Goal: Information Seeking & Learning: Learn about a topic

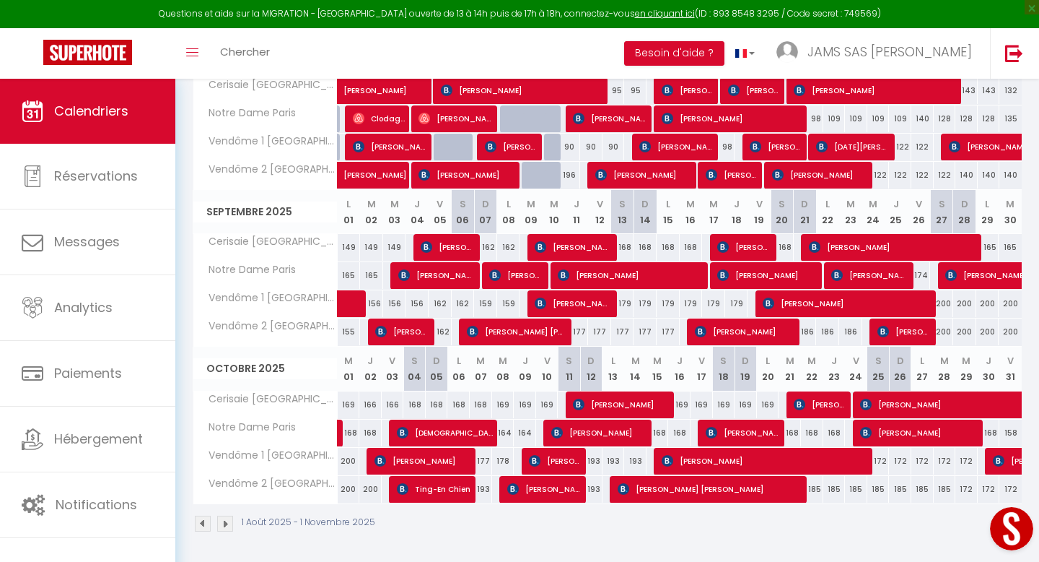
scroll to position [313, 0]
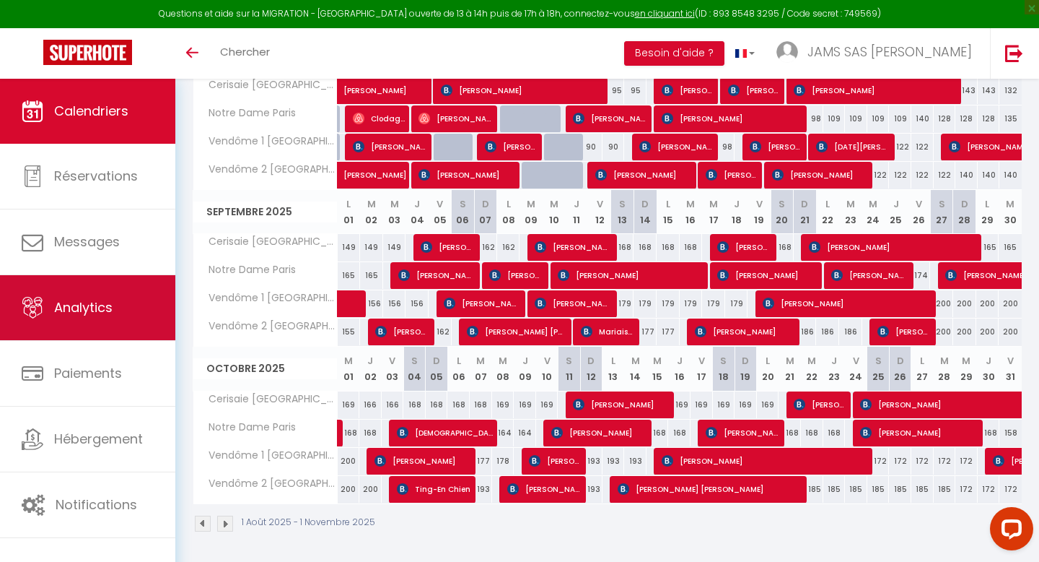
click at [86, 297] on link "Analytics" at bounding box center [87, 307] width 175 height 65
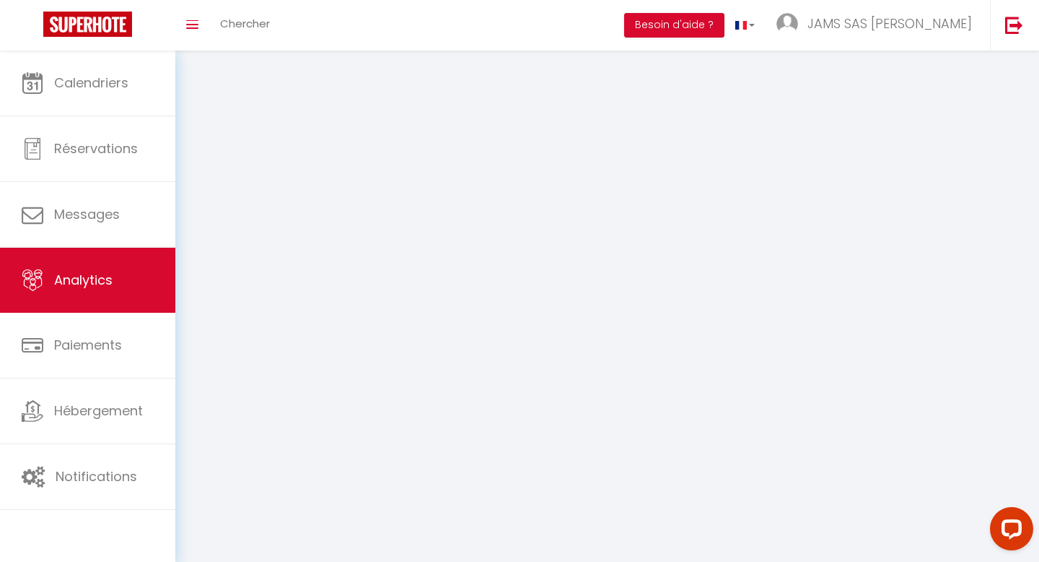
select select "2025"
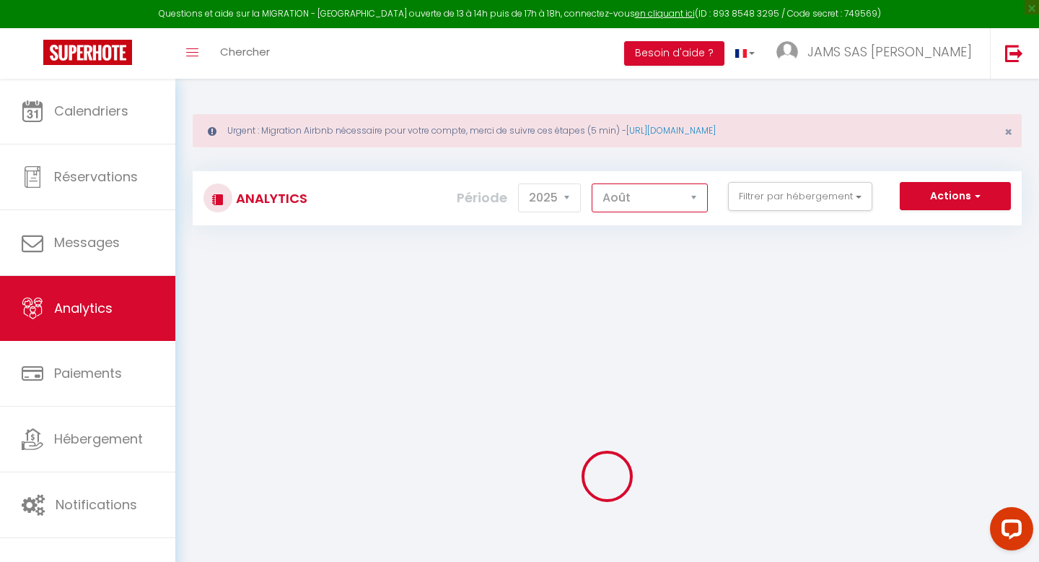
click at [695, 199] on select "[PERSON_NAME] Mars [PERSON_NAME] Juin Juillet Août Septembre Octobre Novembre D…" at bounding box center [650, 197] width 116 height 29
select select "9"
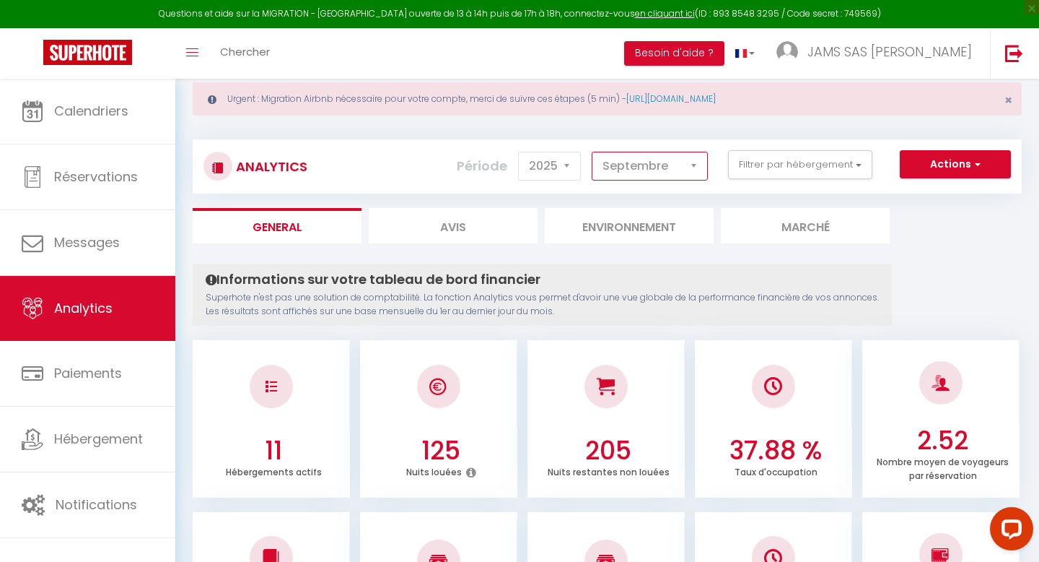
scroll to position [63, 0]
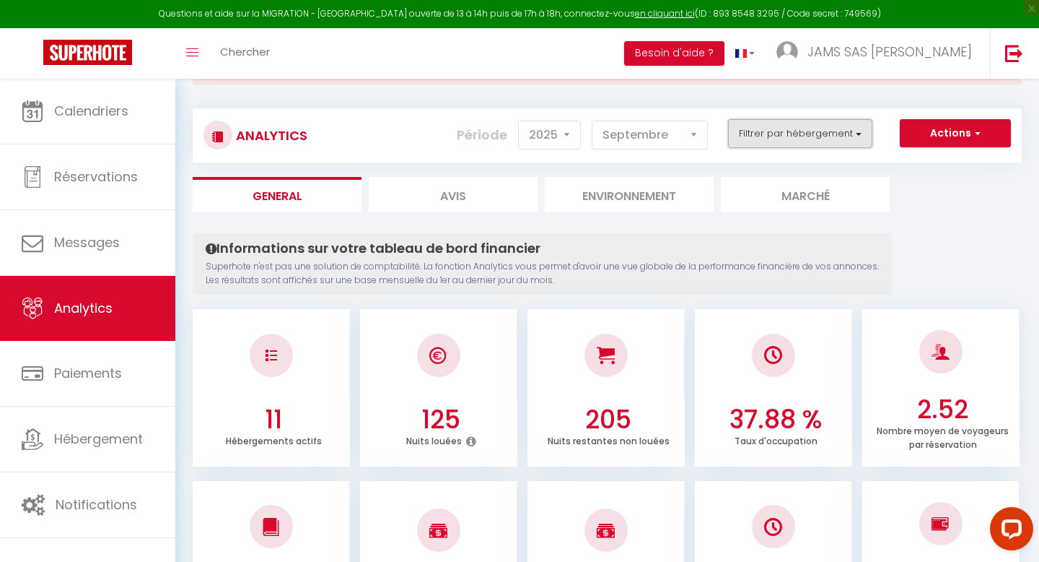
click at [862, 128] on button "Filtrer par hébergement" at bounding box center [800, 133] width 144 height 29
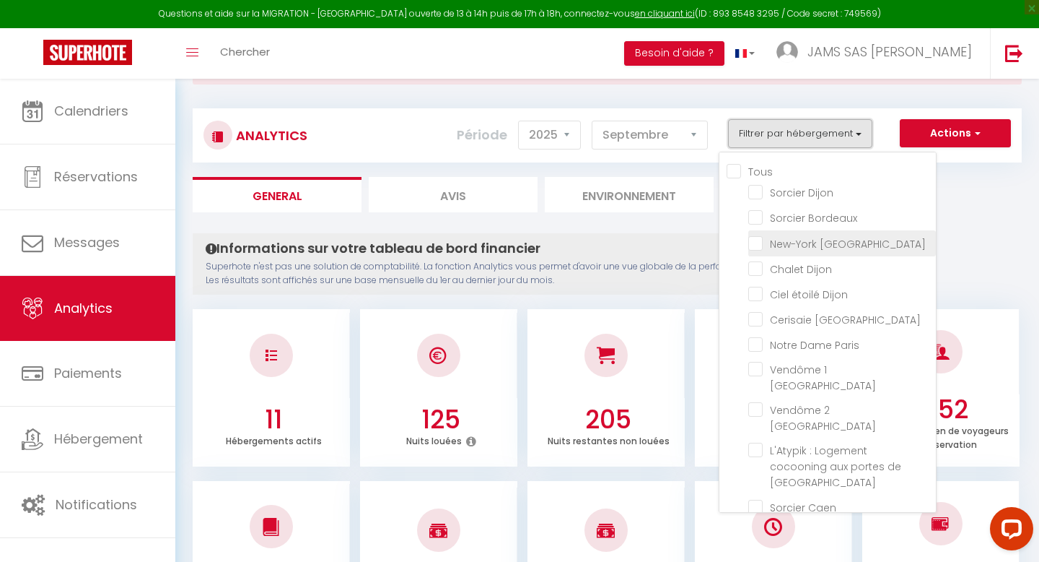
checkbox input "false"
checkbox Dijon "false"
checkbox Bordeaux "false"
checkbox Reims "false"
checkbox Dijon "false"
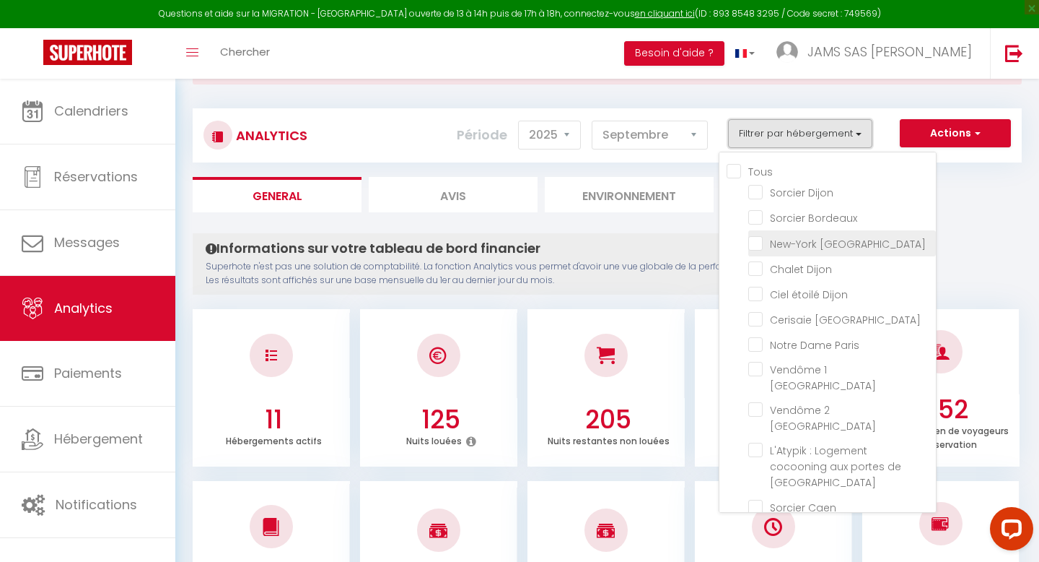
checkbox Dijon "false"
checkbox Paris "false"
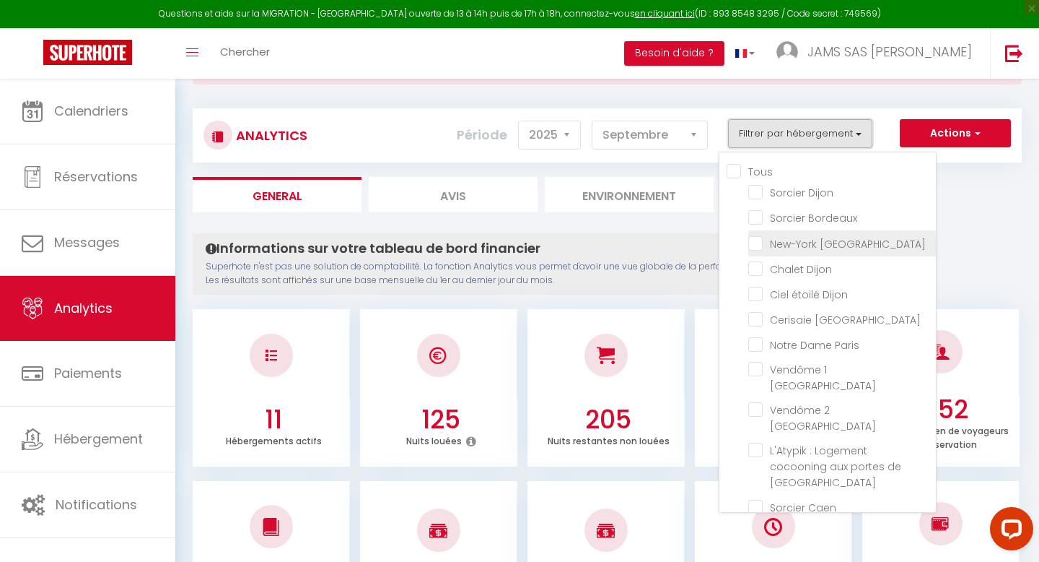
checkbox Paris "false"
checkbox Caen "false"
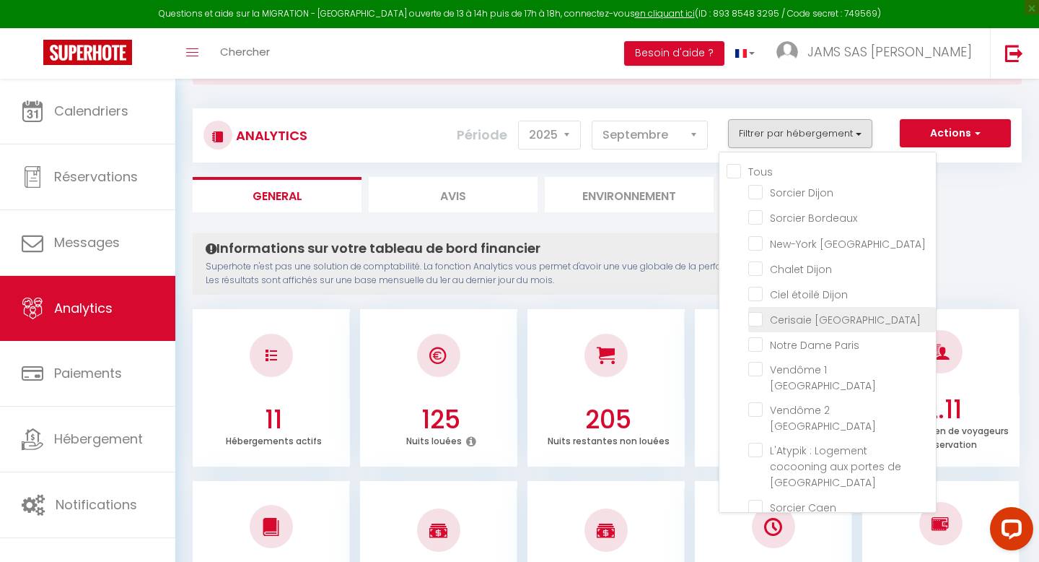
click at [757, 319] on Paris "checkbox" at bounding box center [842, 318] width 188 height 14
checkbox Paris "true"
checkbox Dijon "false"
checkbox Bordeaux "false"
checkbox Reims "false"
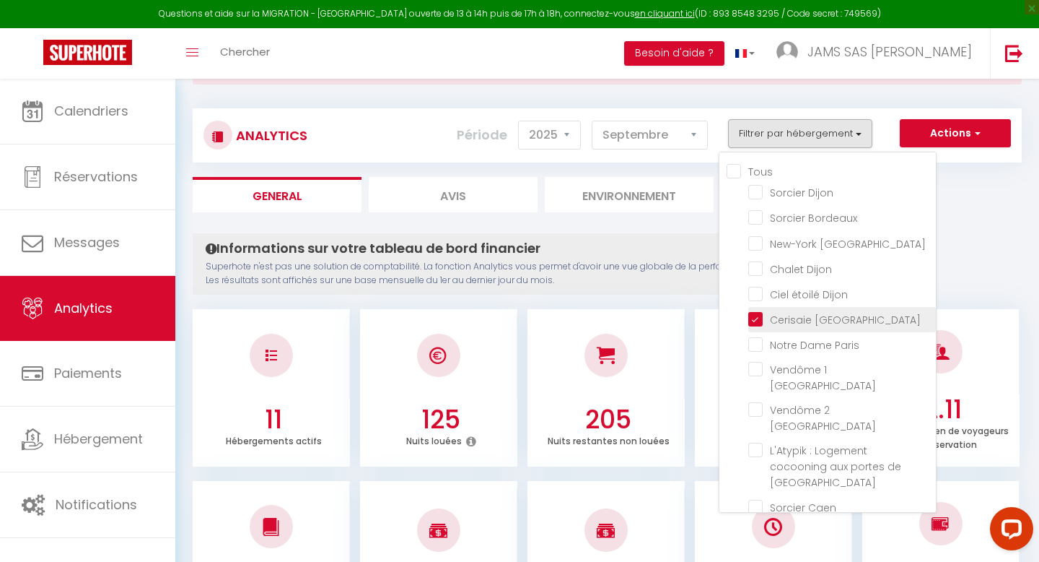
checkbox Dijon "false"
checkbox Paris "false"
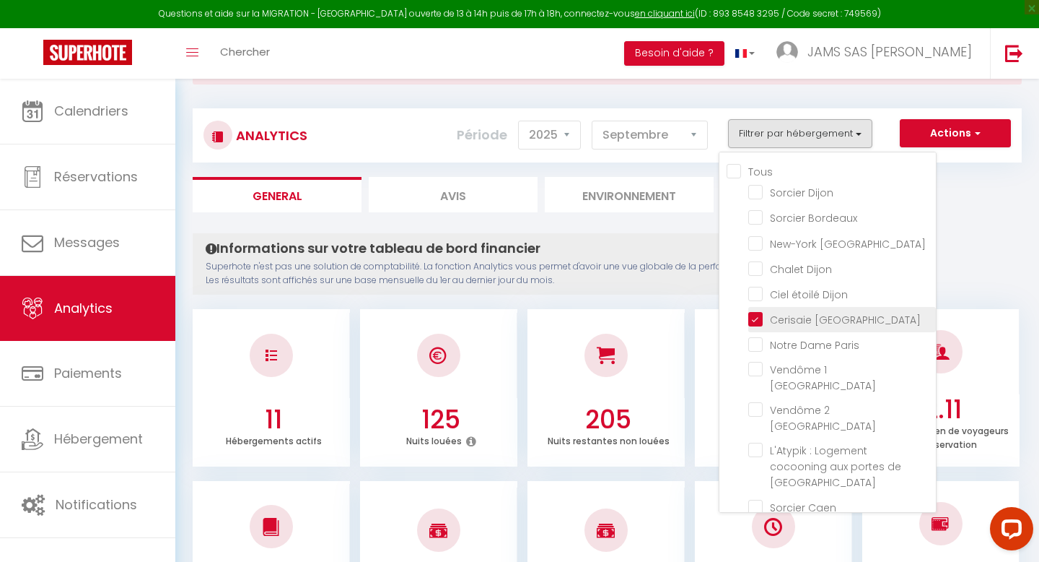
checkbox Paris "false"
checkbox Caen "false"
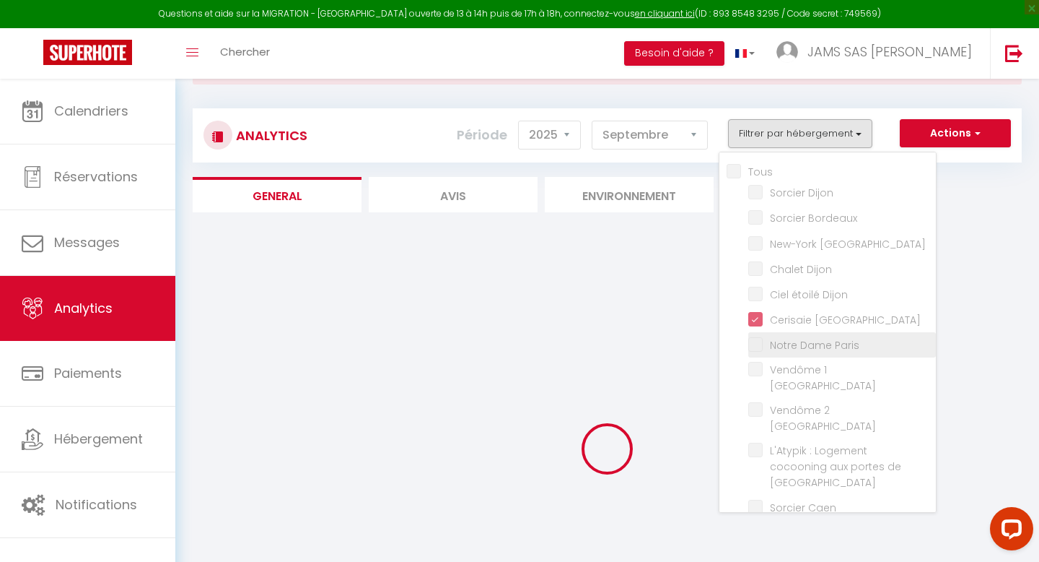
checkbox Dijon "false"
checkbox Bordeaux "false"
checkbox Reims "false"
checkbox Dijon "false"
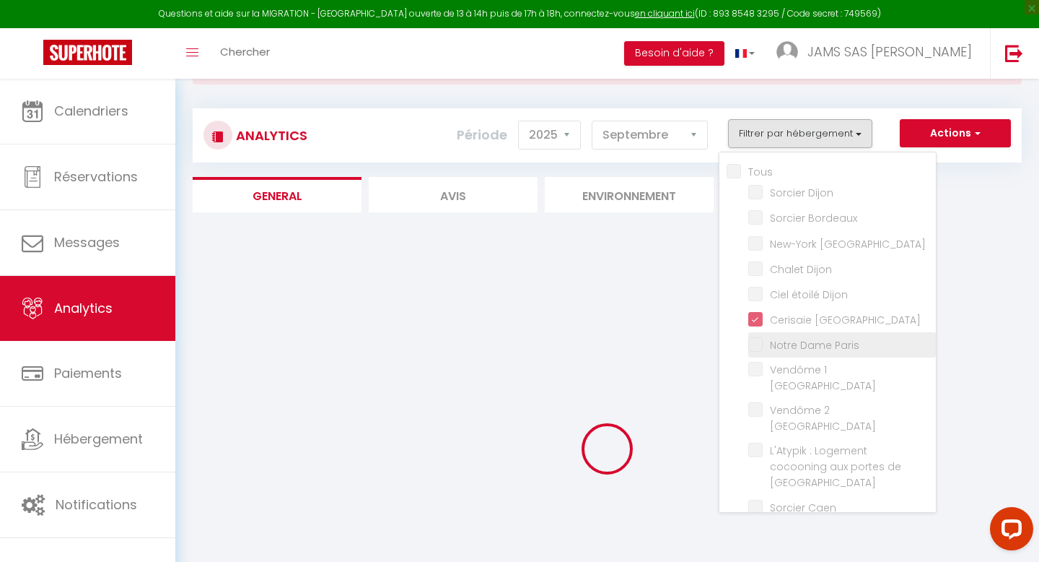
checkbox Paris "false"
checkbox Caen "false"
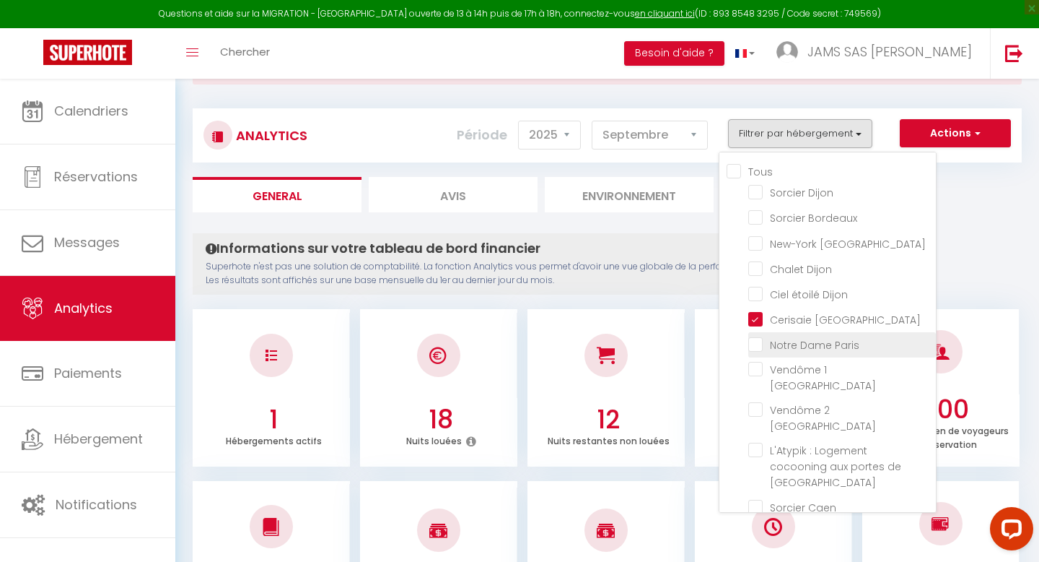
click at [757, 344] on Paris "checkbox" at bounding box center [842, 343] width 188 height 14
checkbox Paris "true"
checkbox Dijon "false"
checkbox Bordeaux "false"
checkbox Reims "false"
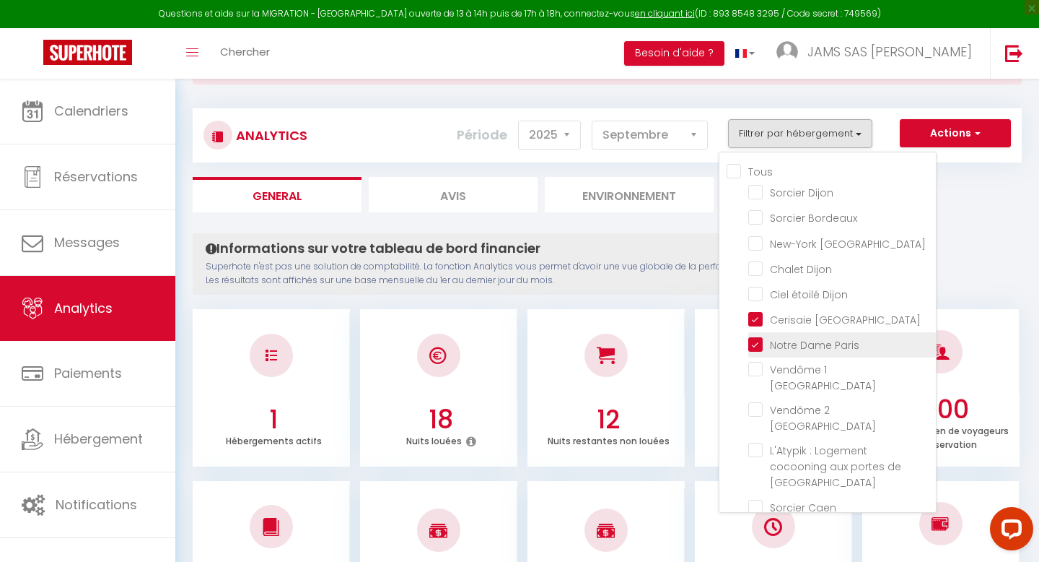
checkbox Dijon "false"
checkbox Paris "false"
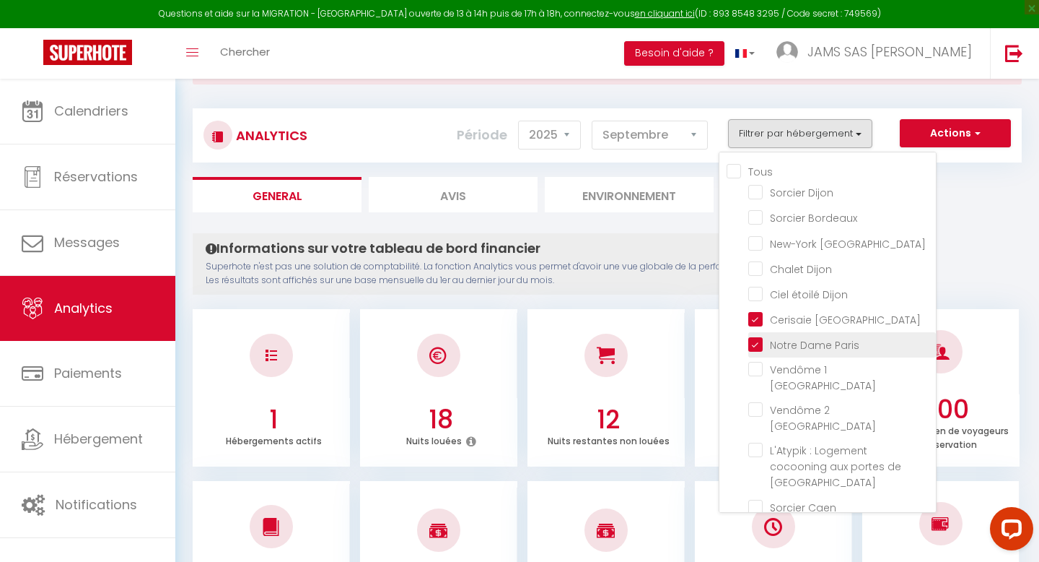
checkbox Caen "false"
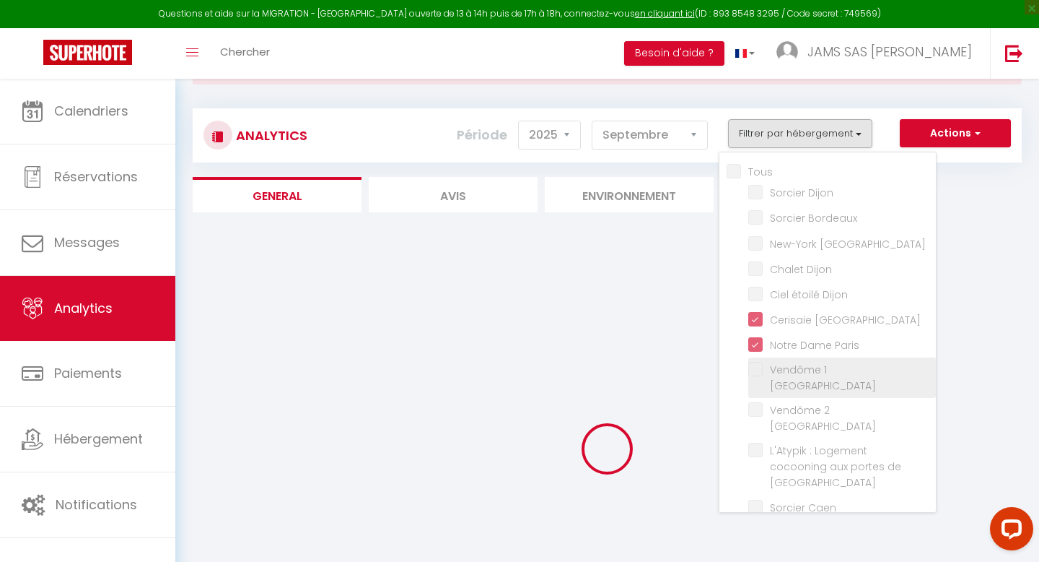
checkbox Dijon "false"
checkbox Bordeaux "false"
checkbox Reims "false"
checkbox Dijon "false"
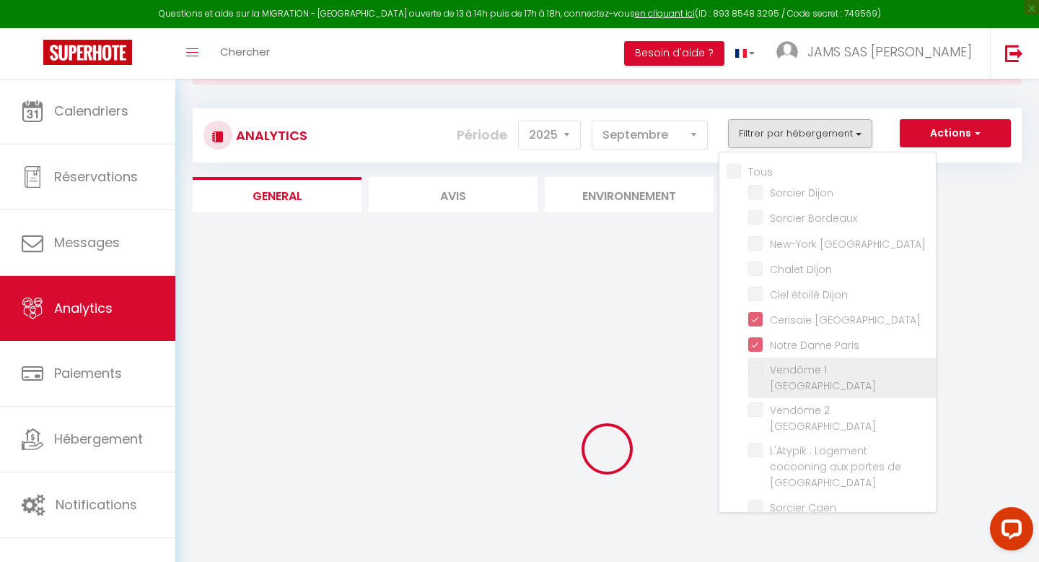
checkbox Paris "false"
checkbox Caen "false"
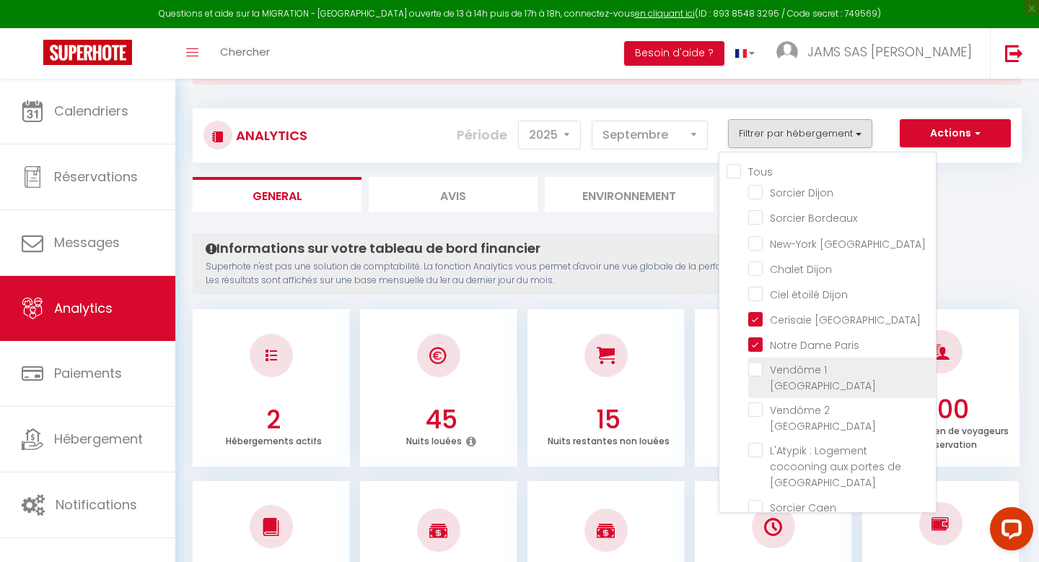
click at [757, 369] on Paris "checkbox" at bounding box center [842, 369] width 188 height 14
checkbox Paris "true"
checkbox Dijon "false"
checkbox Bordeaux "false"
checkbox Reims "false"
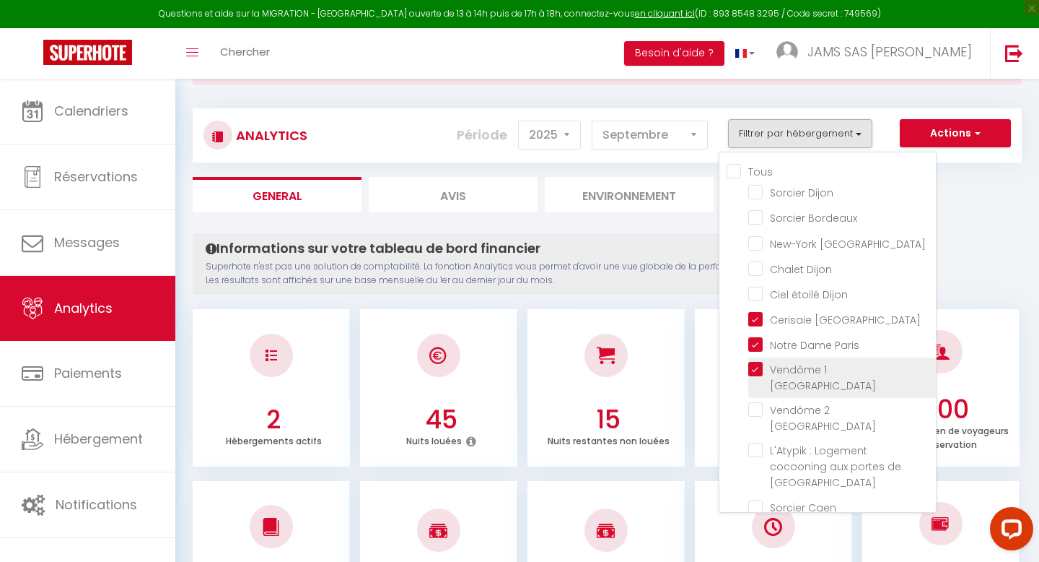
checkbox Dijon "false"
checkbox Paris "false"
checkbox Caen "false"
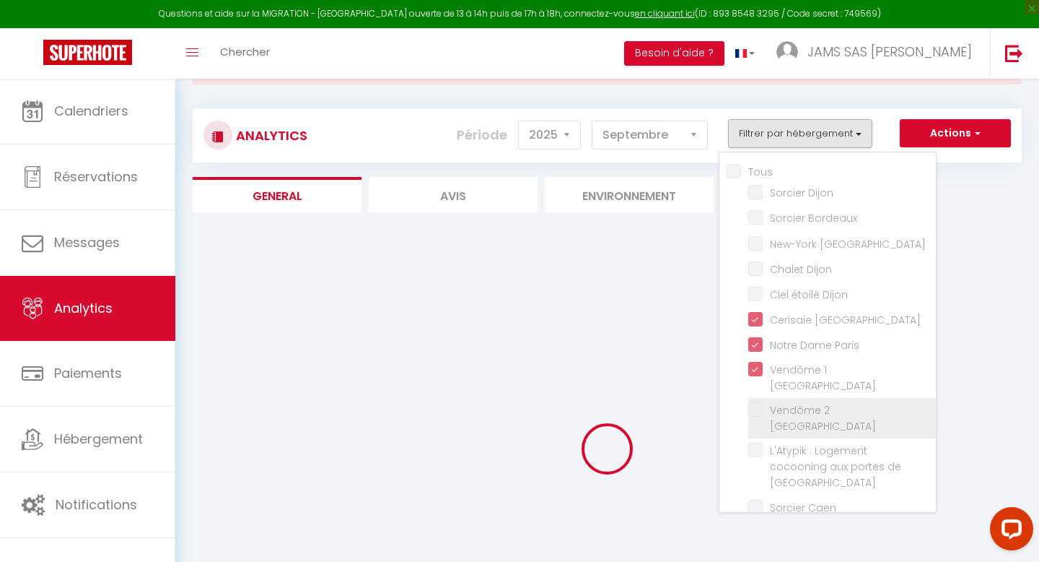
checkbox Dijon "false"
checkbox Bordeaux "false"
checkbox Reims "false"
checkbox Dijon "false"
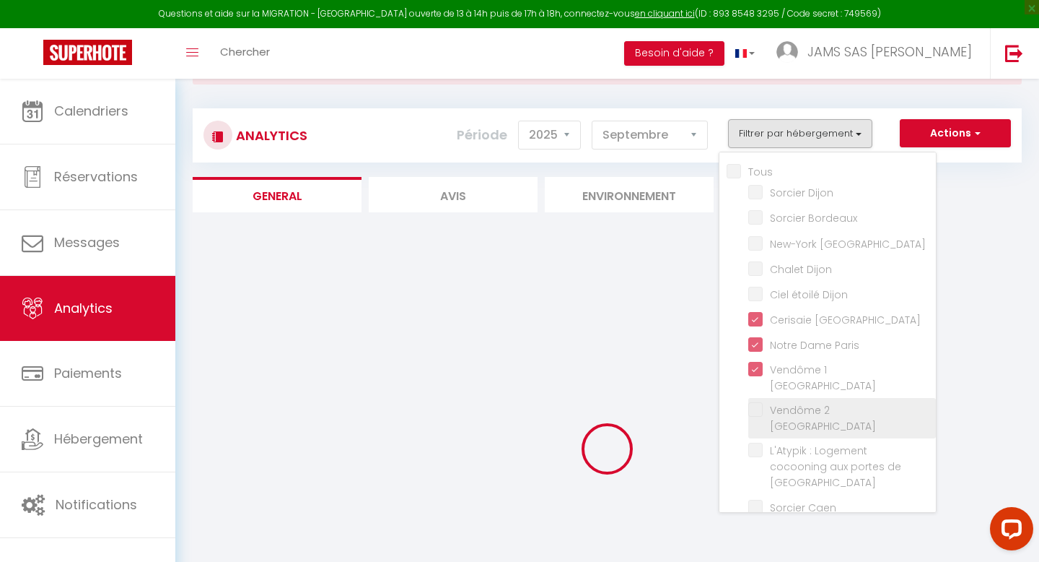
checkbox Paris "false"
checkbox Caen "false"
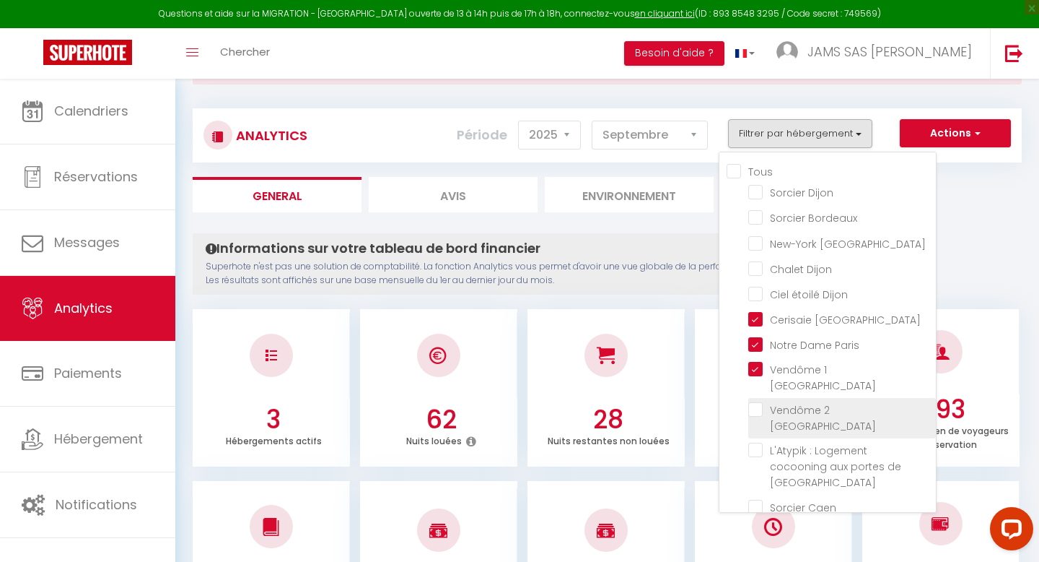
click at [758, 402] on Paris "checkbox" at bounding box center [842, 409] width 188 height 14
checkbox Paris "true"
checkbox Dijon "false"
checkbox Bordeaux "false"
checkbox Reims "false"
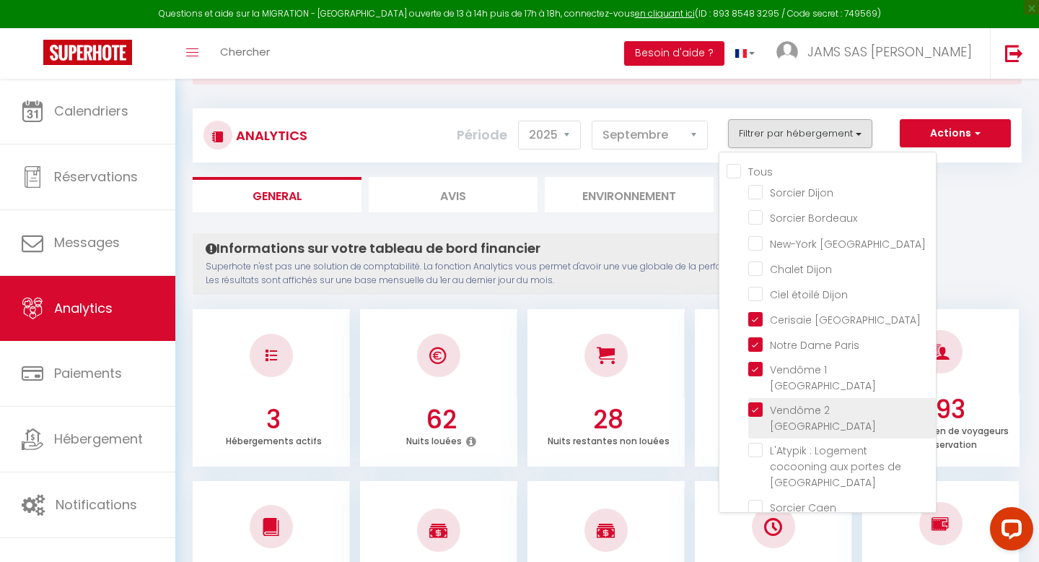
checkbox Dijon "false"
checkbox Paris "false"
checkbox Caen "false"
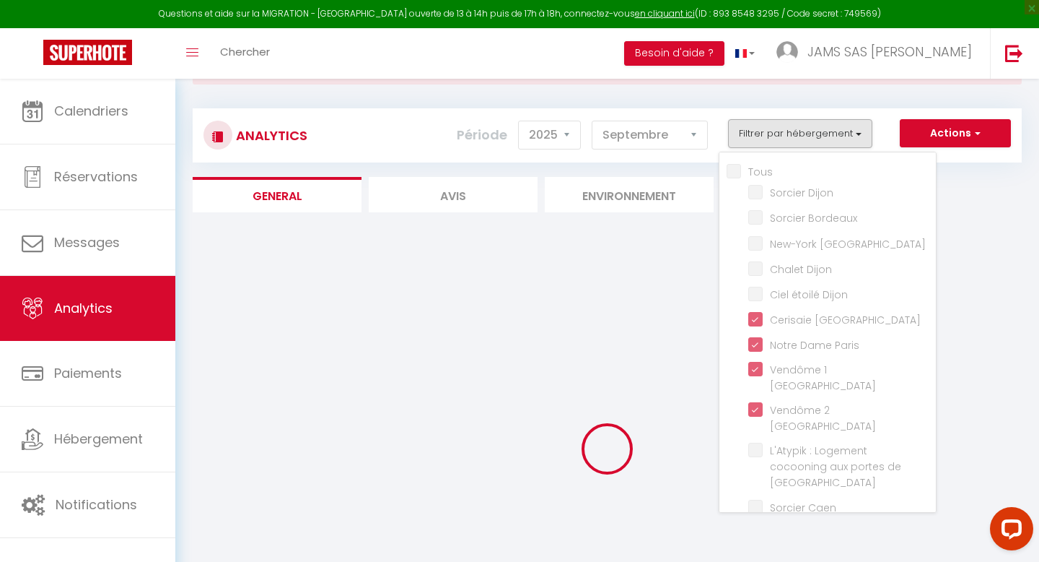
checkbox Dijon "false"
checkbox Bordeaux "false"
checkbox Reims "false"
checkbox Dijon "false"
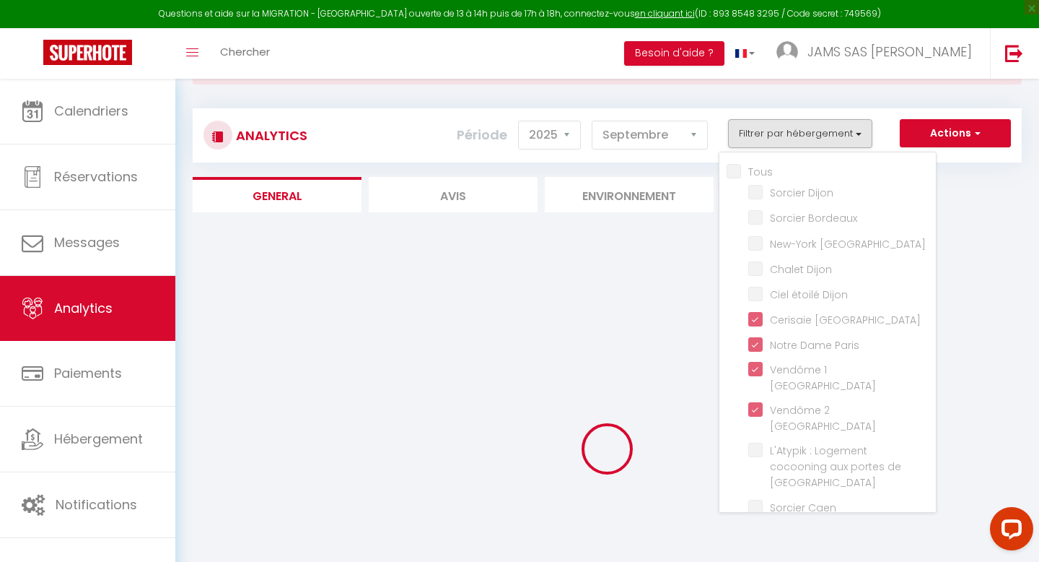
checkbox Paris "false"
checkbox Caen "false"
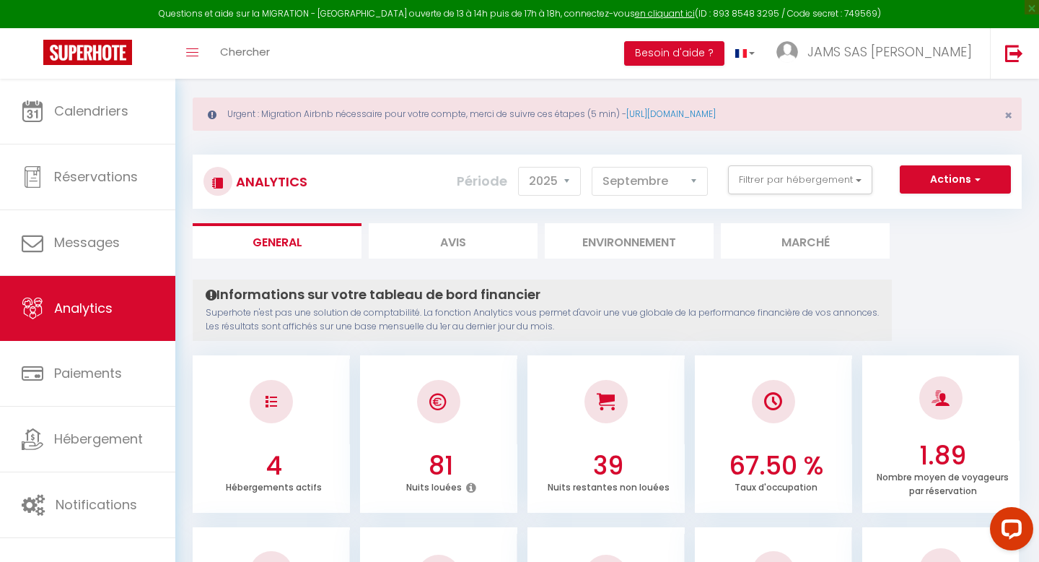
scroll to position [0, 0]
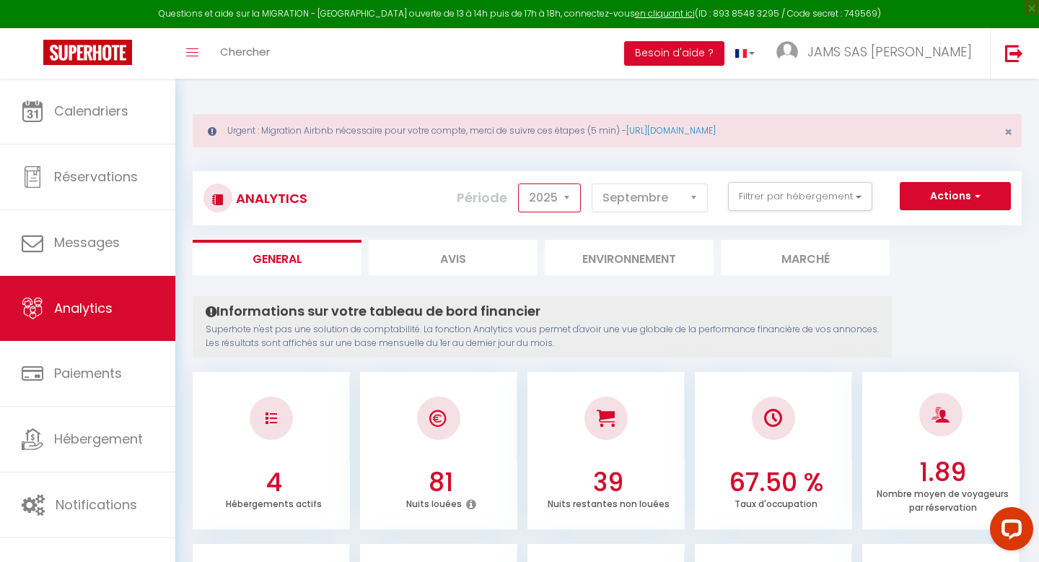
click at [572, 193] on select "2014 2015 2016 2017 2018 2019 2020 2021 2022 2023 2024 2025 2026 2027" at bounding box center [549, 197] width 63 height 29
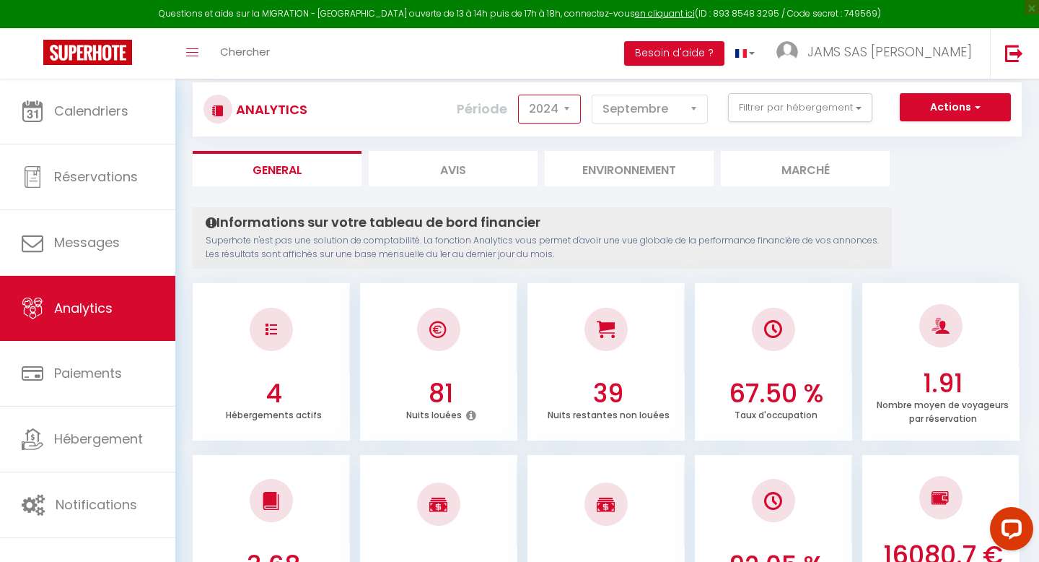
scroll to position [92, 0]
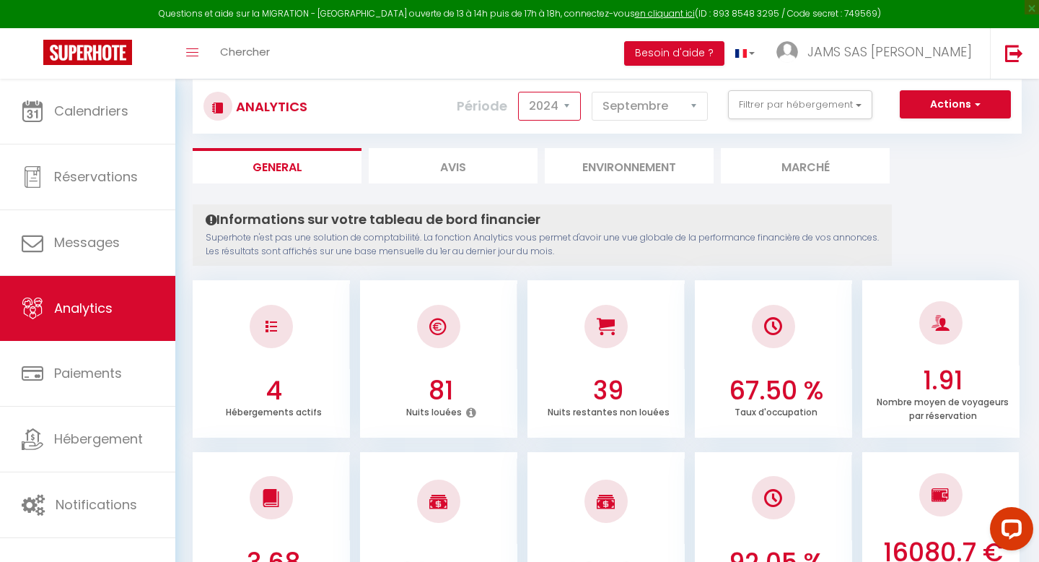
click at [573, 106] on select "2014 2015 2016 2017 2018 2019 2020 2021 2022 2023 2024 2025 2026 2027" at bounding box center [549, 106] width 63 height 29
select select "2025"
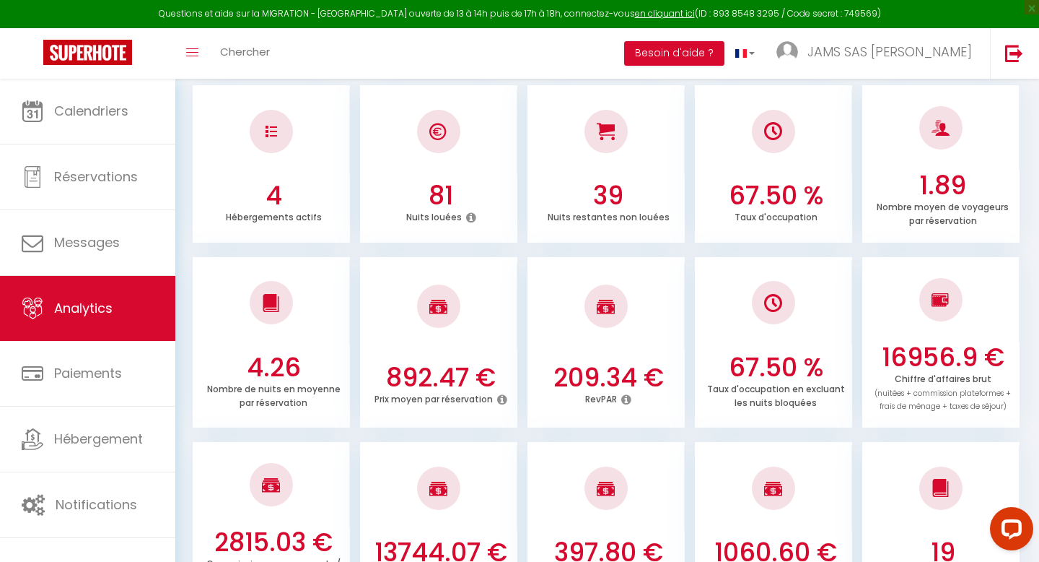
scroll to position [331, 0]
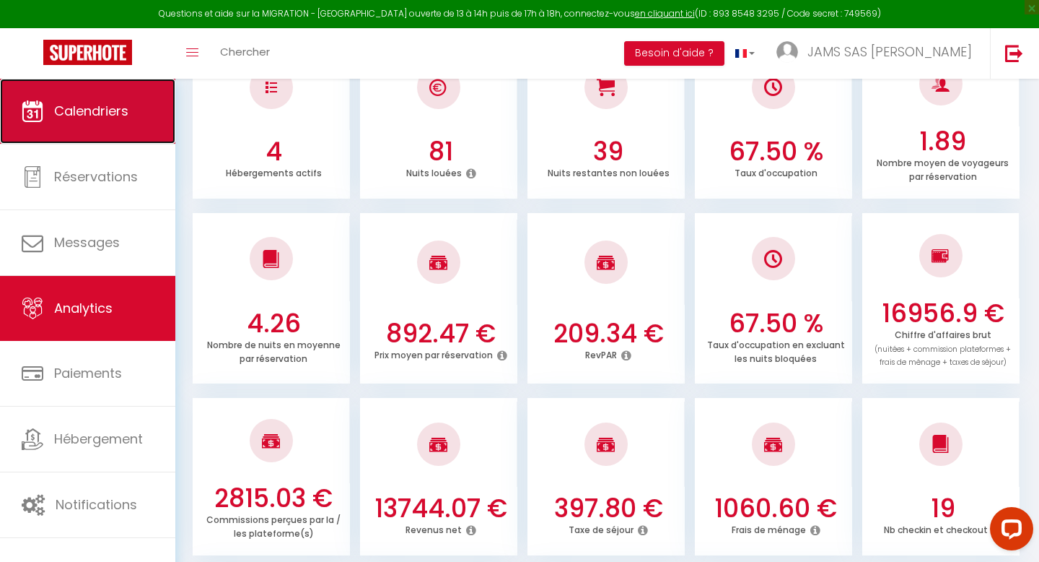
click at [68, 115] on span "Calendriers" at bounding box center [91, 111] width 74 height 18
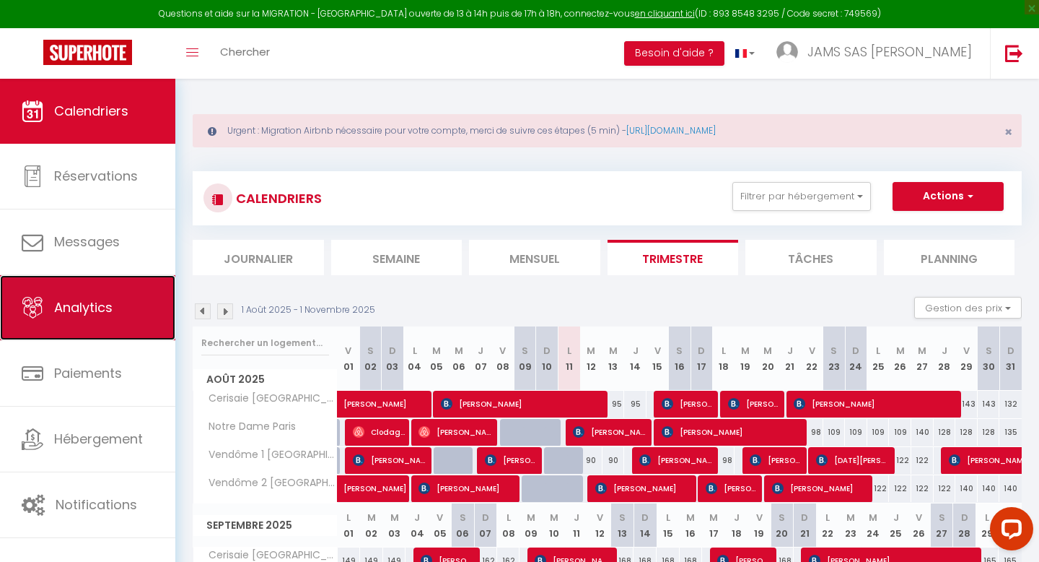
click at [84, 313] on span "Analytics" at bounding box center [83, 307] width 58 height 18
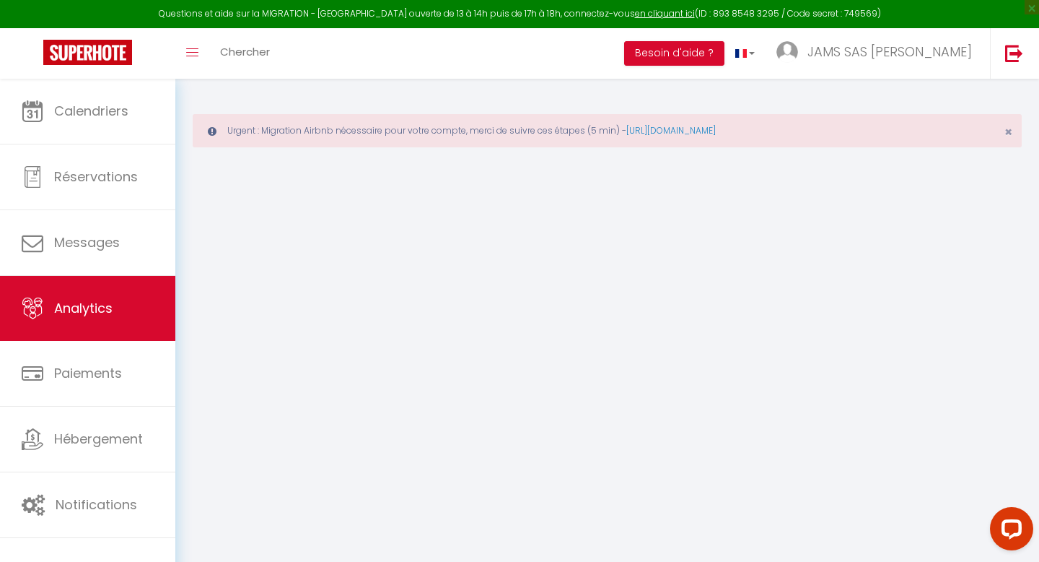
select select "2025"
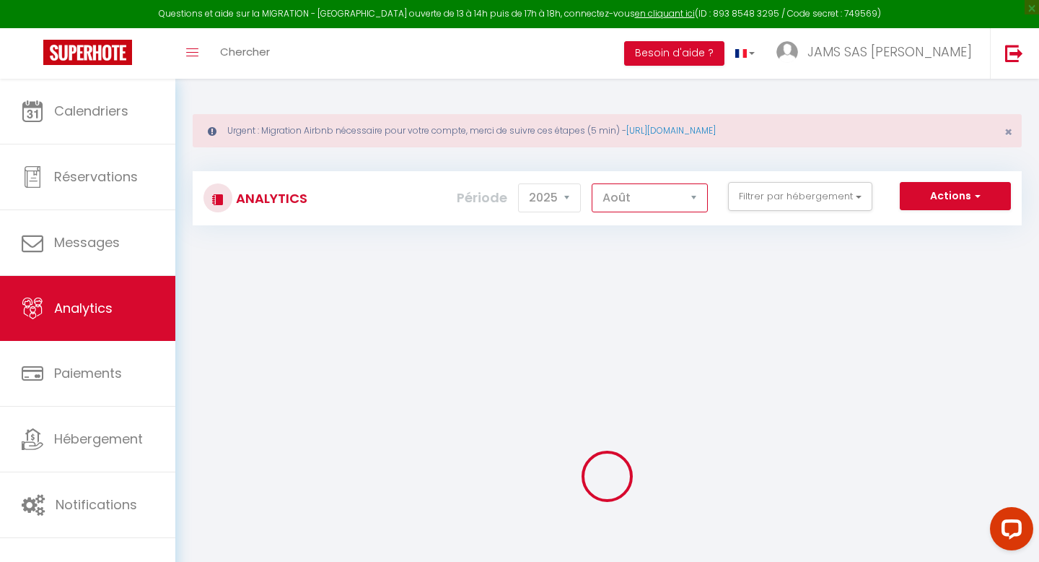
click at [703, 200] on select "[PERSON_NAME] Mars [PERSON_NAME] Juin Juillet Août Septembre Octobre Novembre D…" at bounding box center [650, 197] width 116 height 29
select select "10"
checkbox input "false"
checkbox Dijon "false"
checkbox Bordeaux "false"
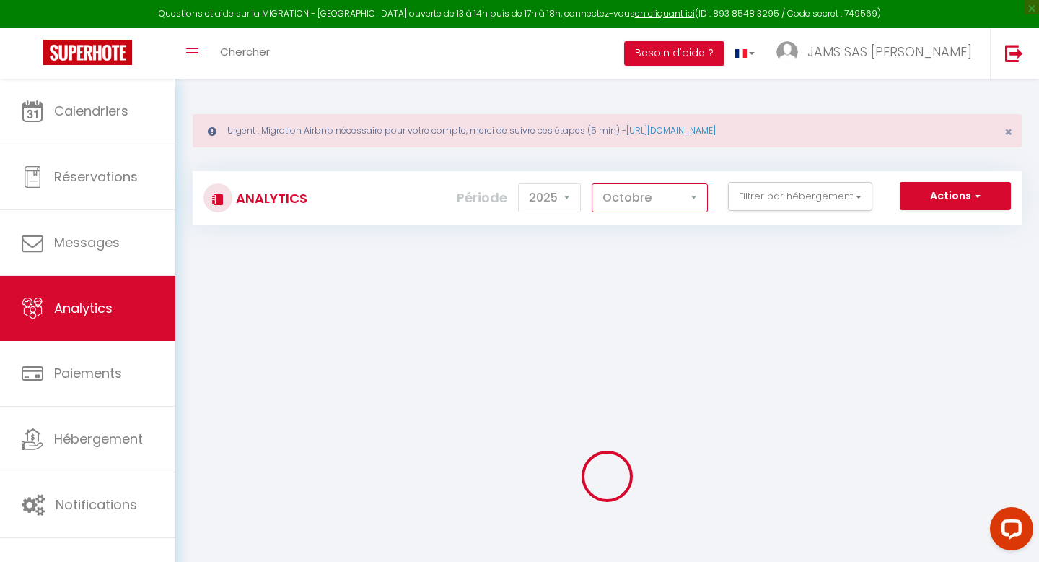
checkbox Reims "false"
checkbox Dijon "false"
checkbox Paris "false"
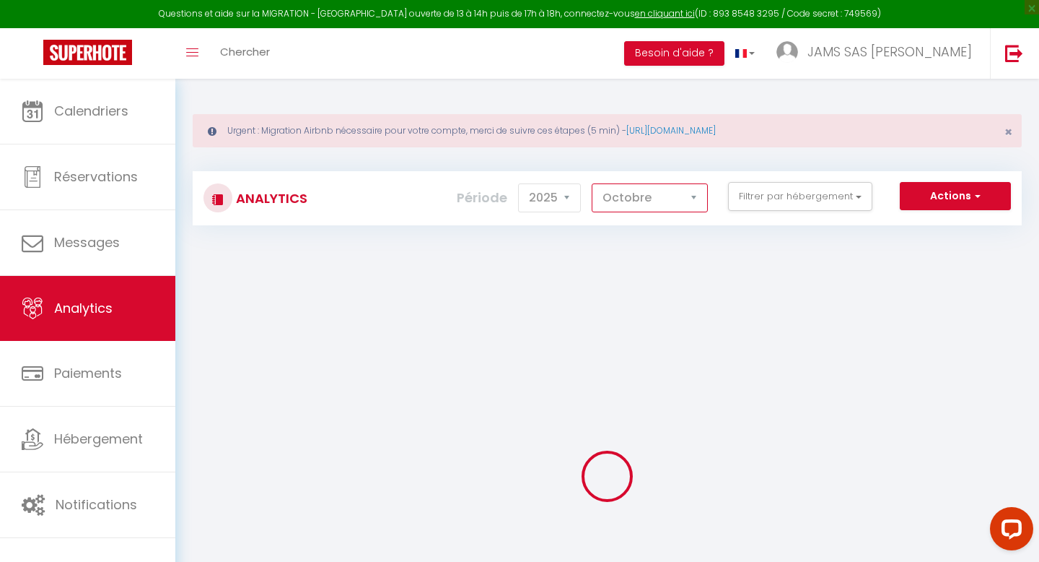
checkbox Paris "false"
checkbox Caen "false"
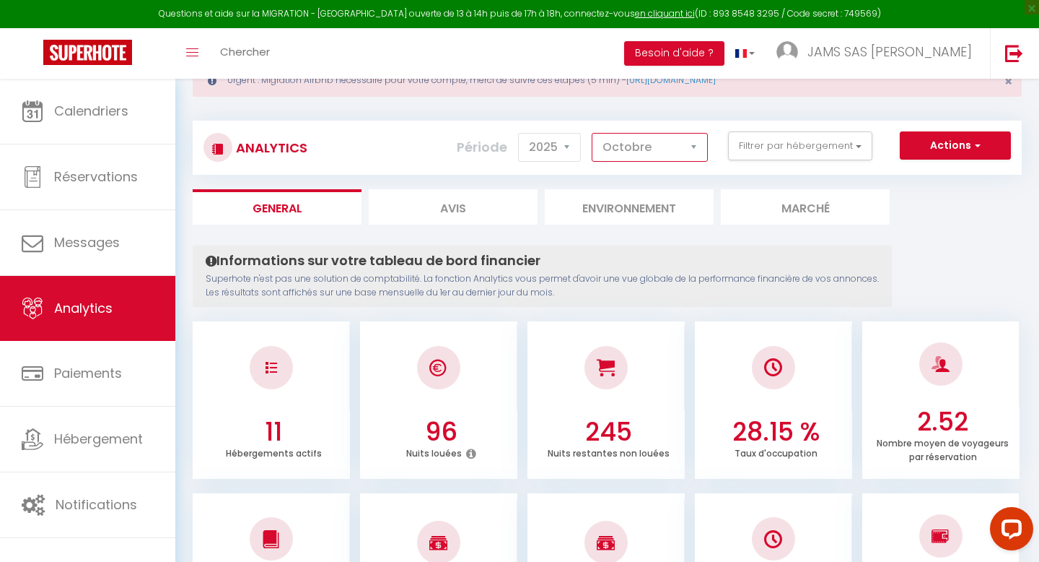
scroll to position [30, 0]
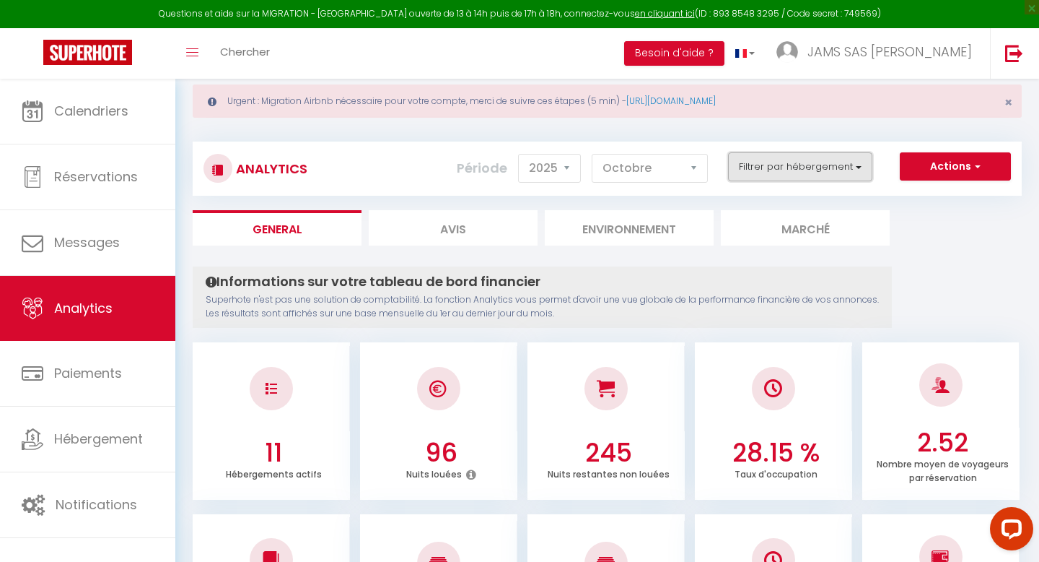
checkbox input "false"
checkbox Dijon "false"
checkbox Bordeaux "false"
checkbox Reims "false"
checkbox Dijon "false"
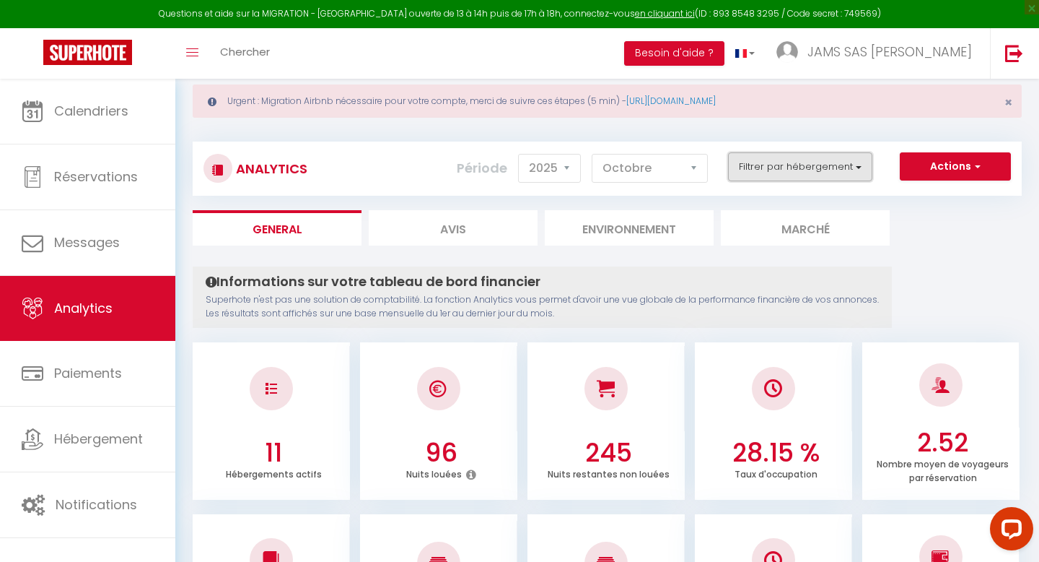
checkbox Dijon "false"
checkbox Paris "false"
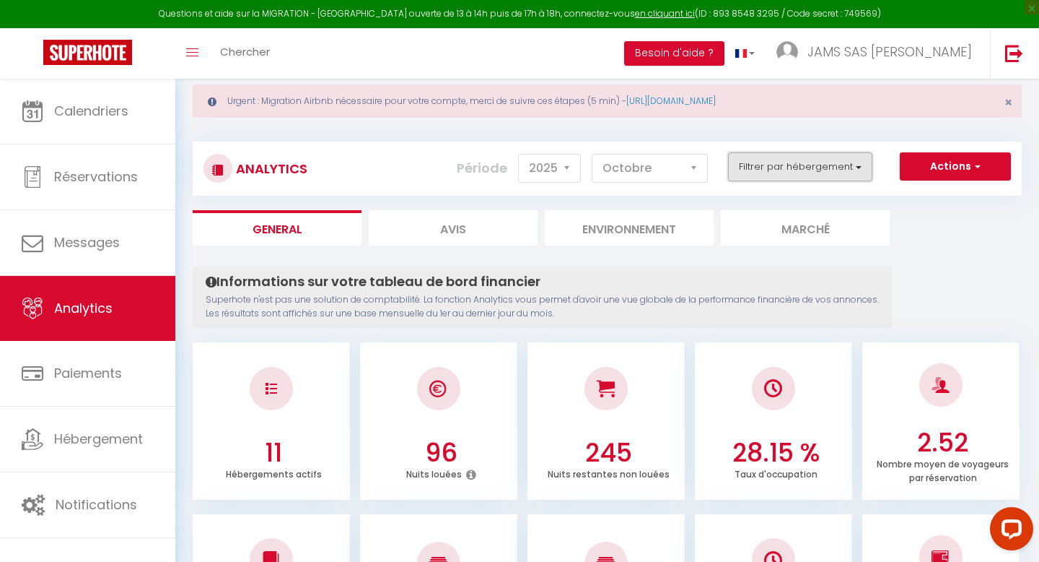
checkbox Paris "false"
checkbox Caen "false"
click at [862, 174] on button "Filtrer par hébergement" at bounding box center [800, 166] width 144 height 29
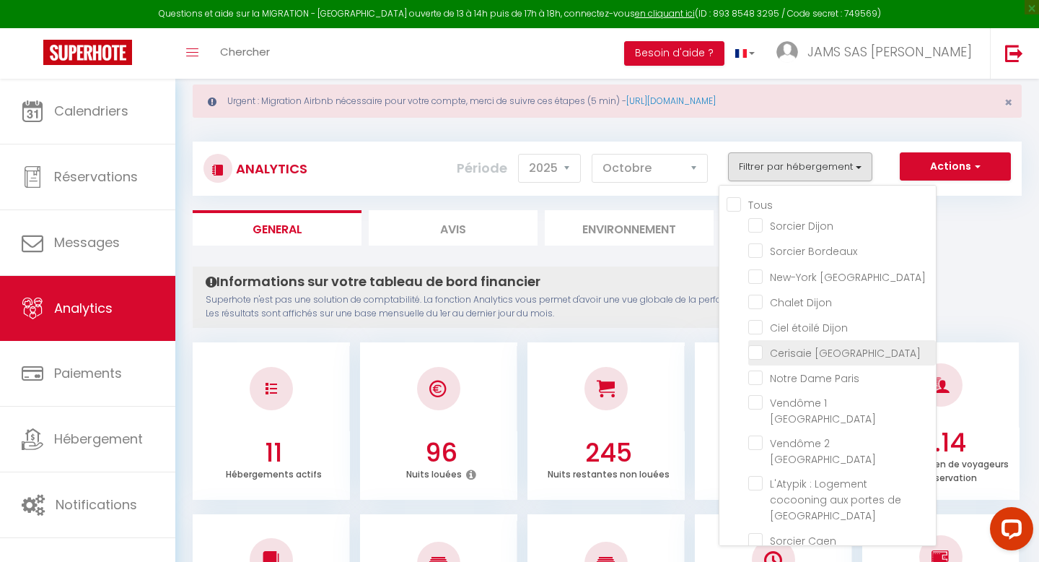
click at [754, 348] on Paris "checkbox" at bounding box center [842, 351] width 188 height 14
checkbox Paris "true"
checkbox Dijon "false"
checkbox Bordeaux "false"
checkbox Reims "false"
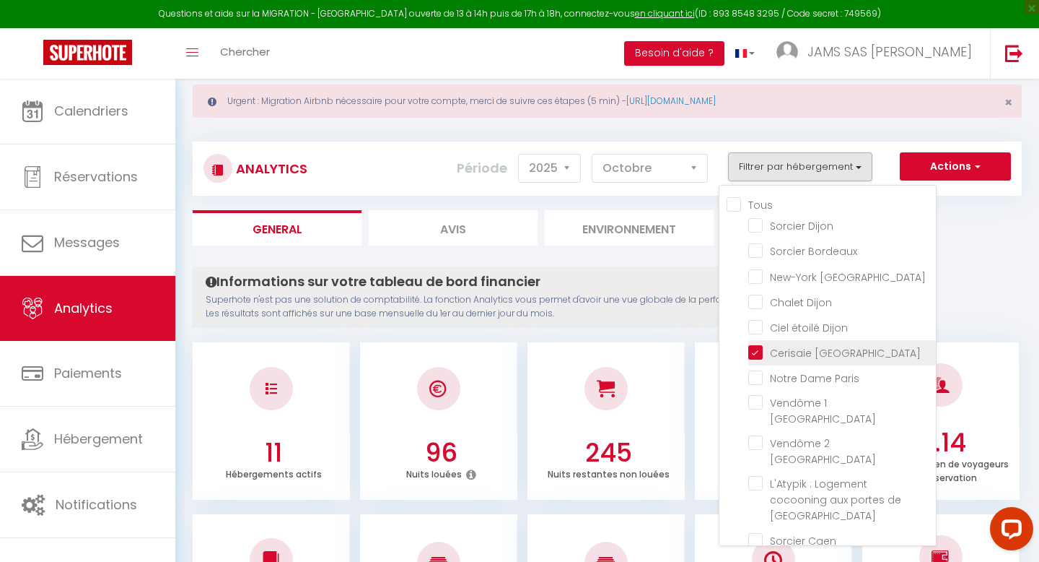
checkbox Dijon "false"
checkbox Paris "false"
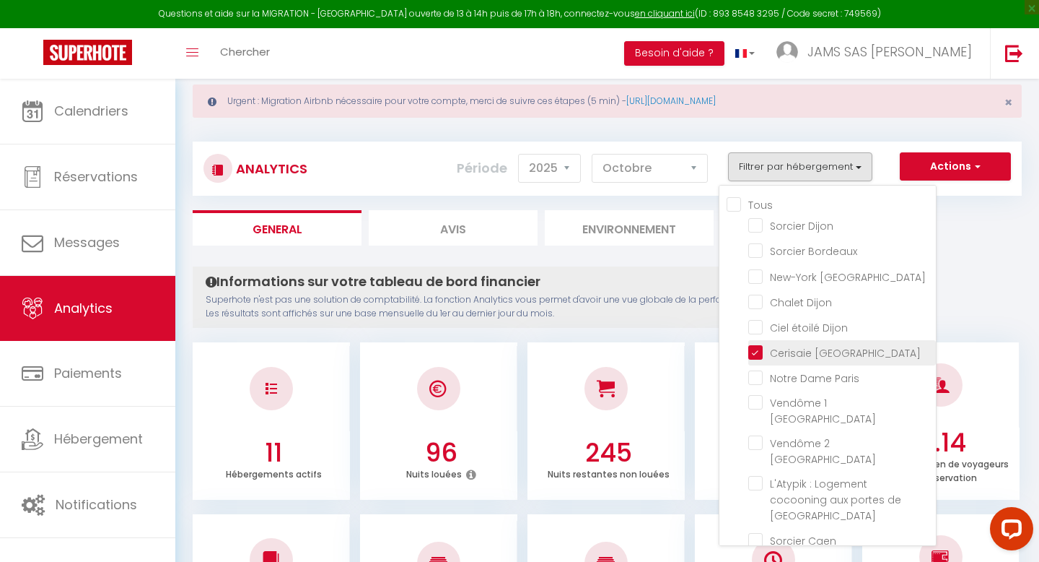
checkbox Paris "false"
checkbox Caen "false"
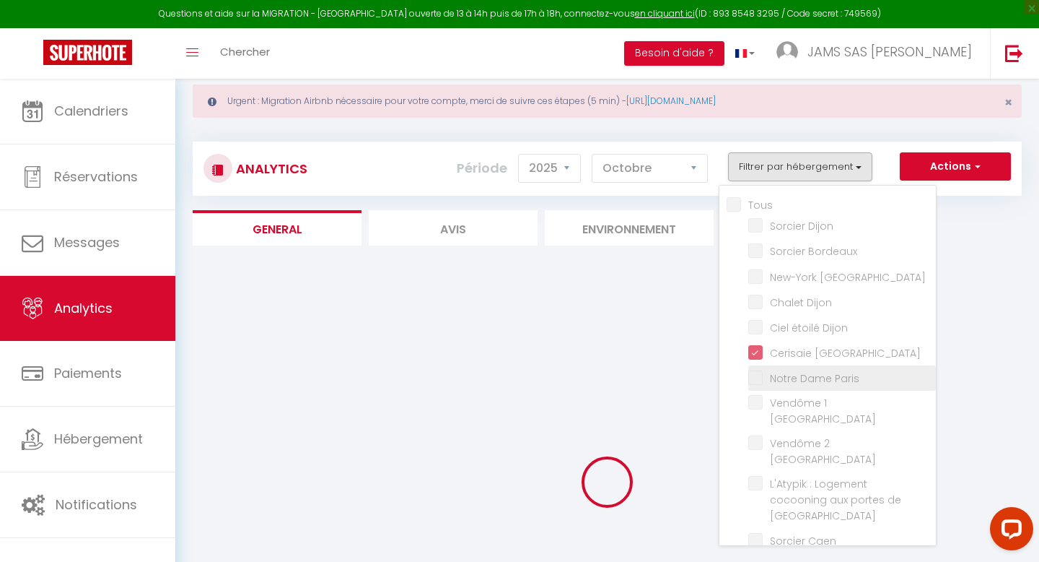
checkbox Dijon "false"
checkbox Bordeaux "false"
checkbox Reims "false"
checkbox Dijon "false"
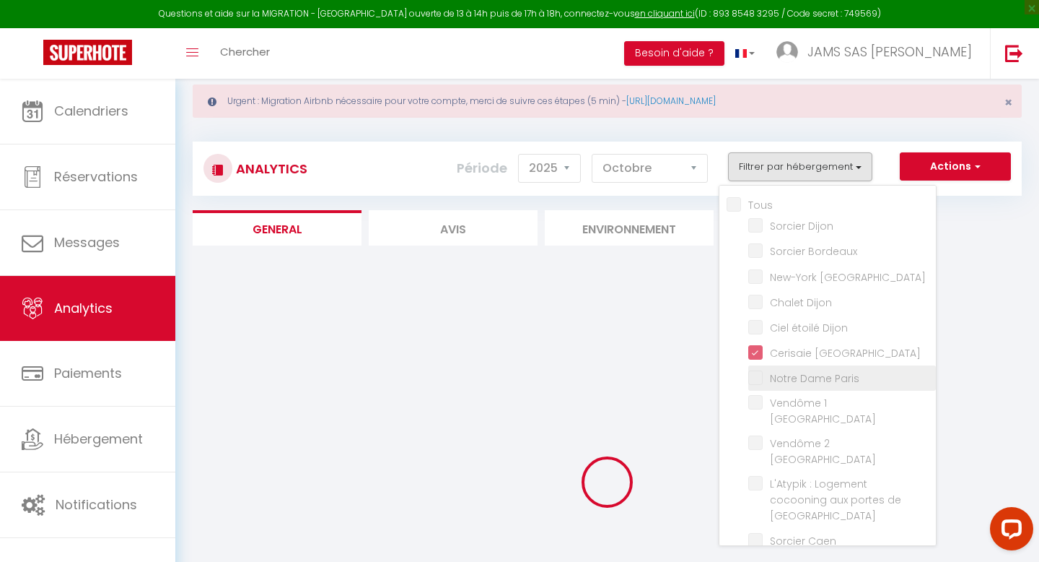
checkbox Paris "false"
checkbox Caen "false"
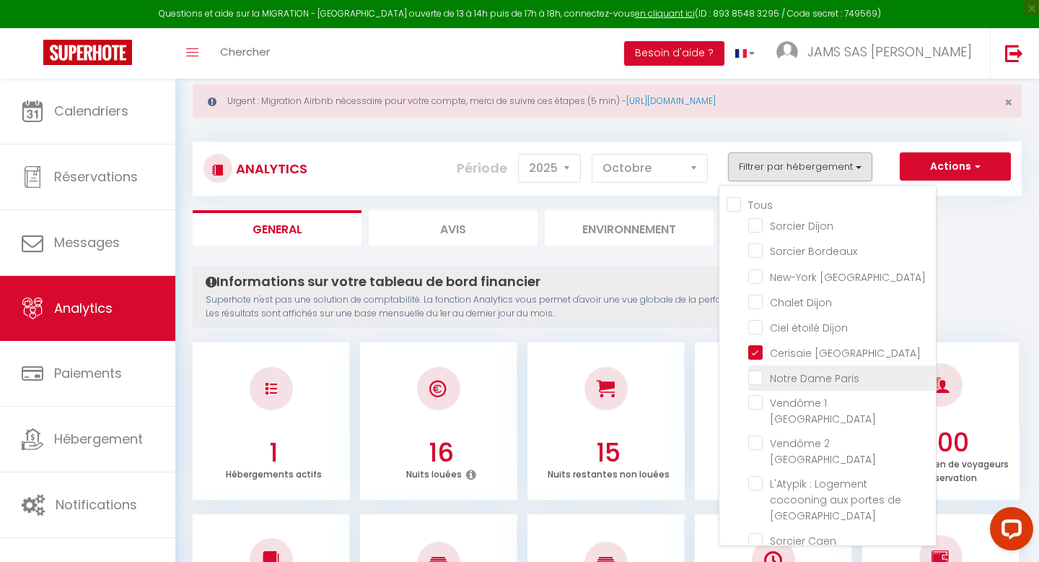
click at [754, 378] on Paris "checkbox" at bounding box center [842, 377] width 188 height 14
checkbox Paris "true"
checkbox Dijon "false"
checkbox Bordeaux "false"
checkbox Reims "false"
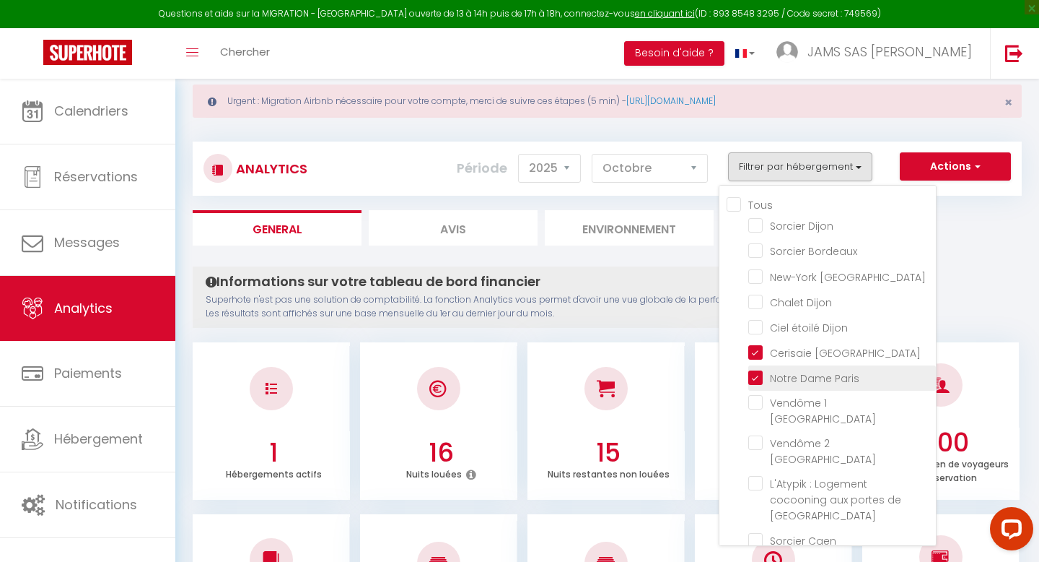
checkbox Dijon "false"
checkbox Paris "false"
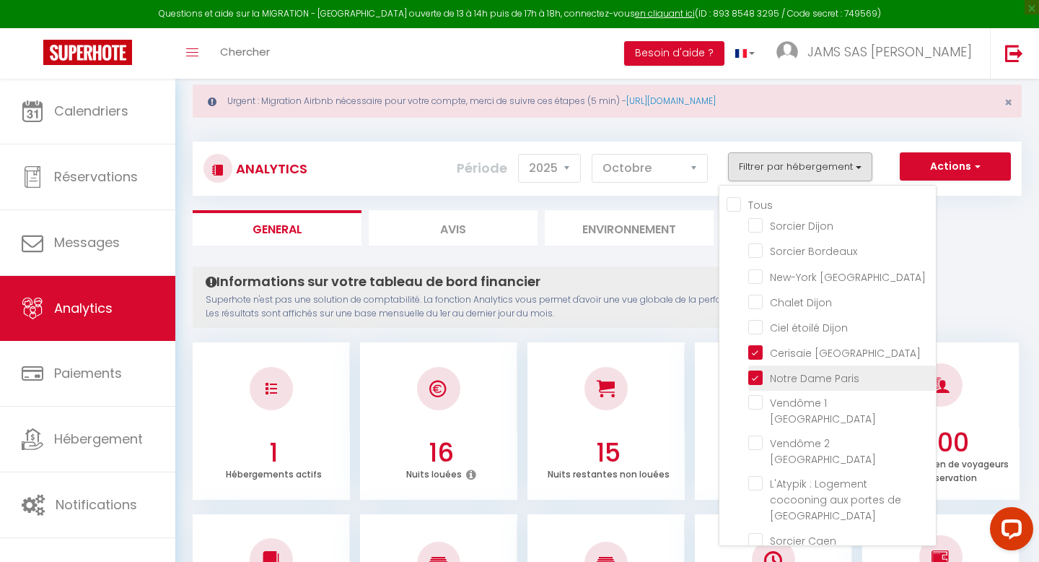
checkbox Caen "false"
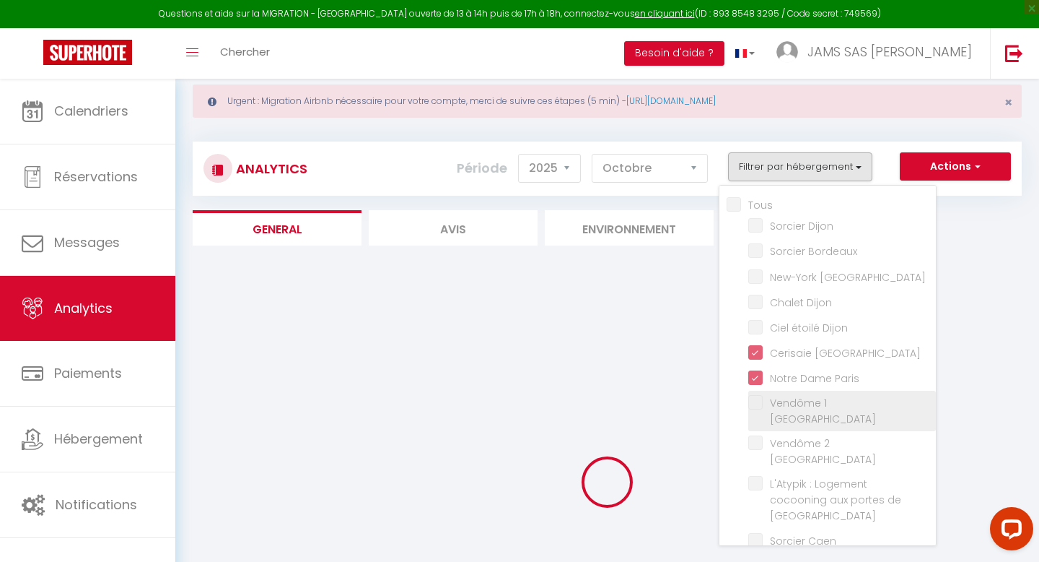
checkbox Dijon "false"
checkbox Bordeaux "false"
checkbox Reims "false"
checkbox Dijon "false"
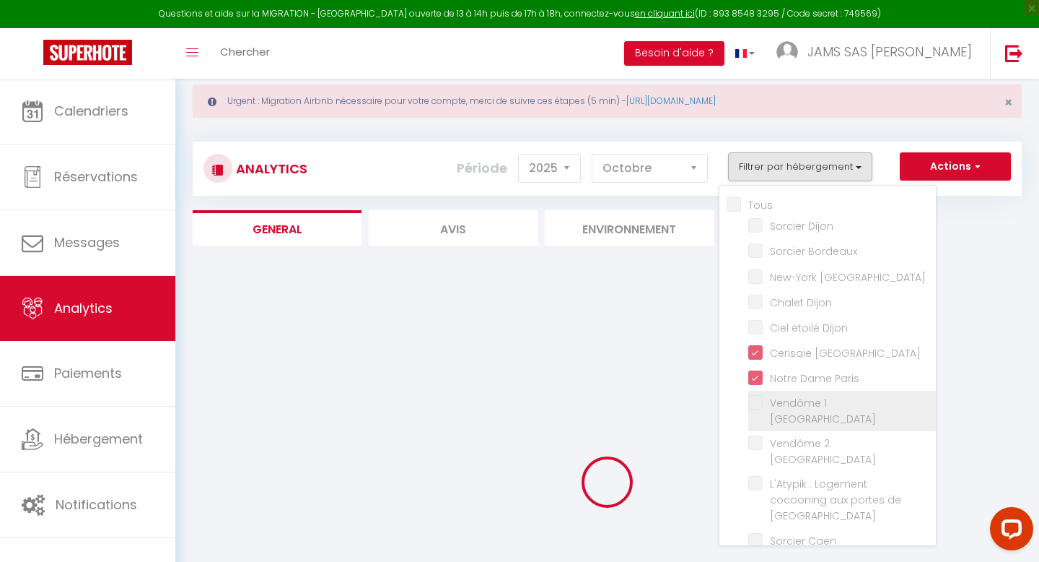
checkbox Paris "false"
checkbox Caen "false"
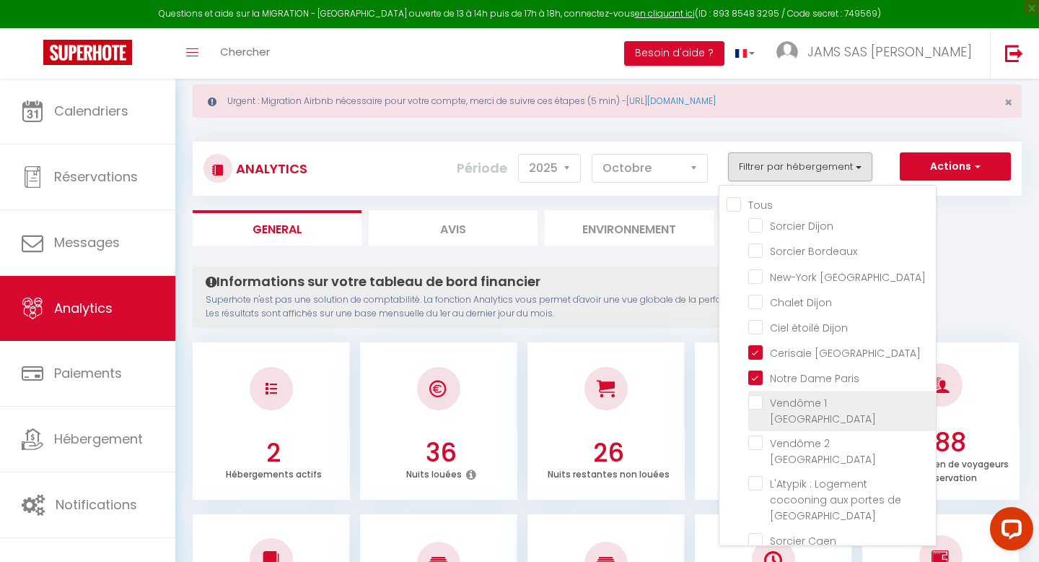
click at [753, 396] on Paris "checkbox" at bounding box center [842, 402] width 188 height 14
checkbox Paris "true"
checkbox Dijon "false"
checkbox Bordeaux "false"
checkbox Reims "false"
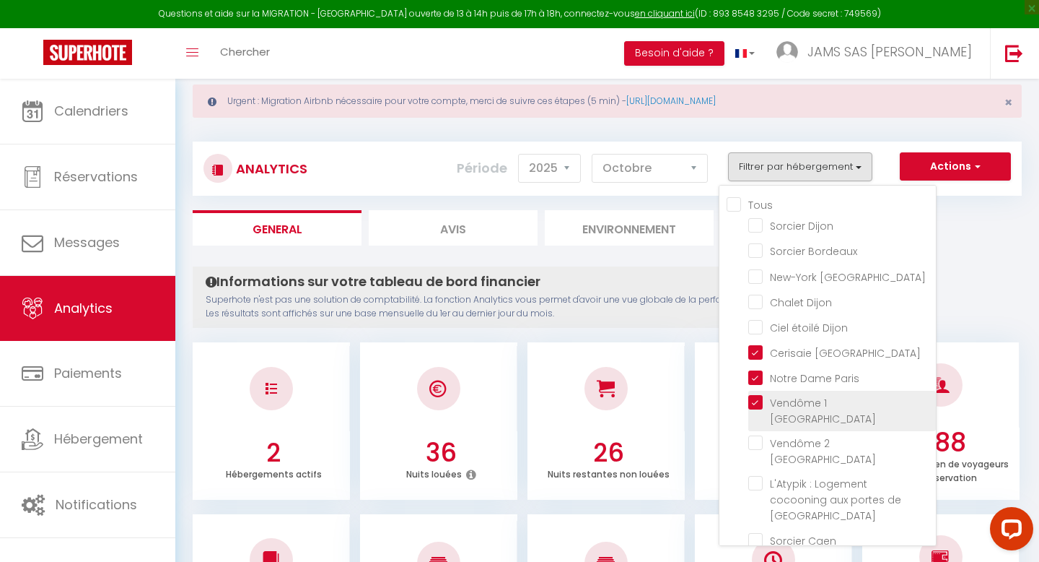
checkbox Dijon "false"
checkbox Paris "false"
checkbox Caen "false"
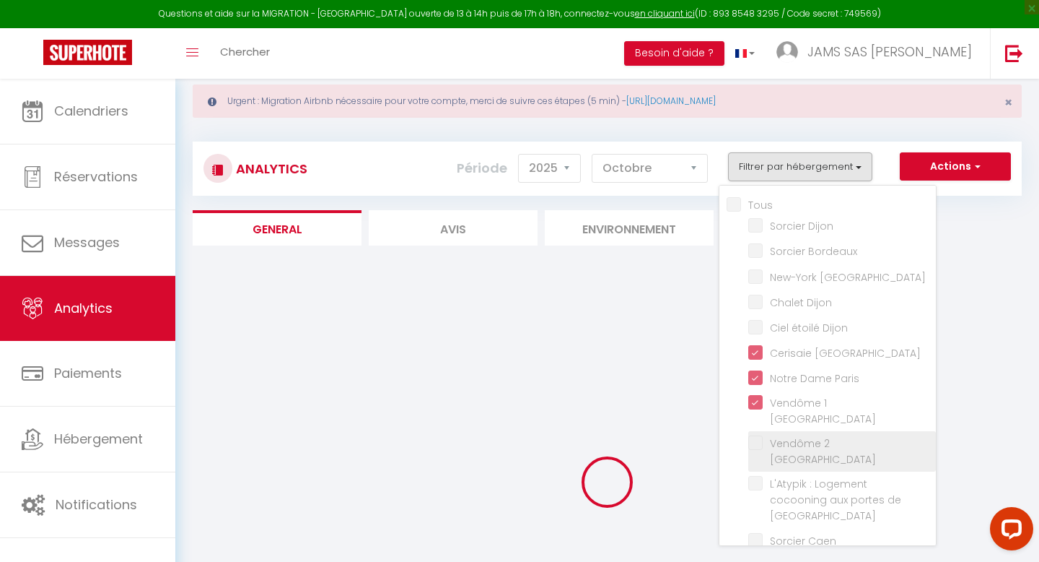
checkbox Dijon "false"
checkbox Bordeaux "false"
checkbox Reims "false"
checkbox Dijon "false"
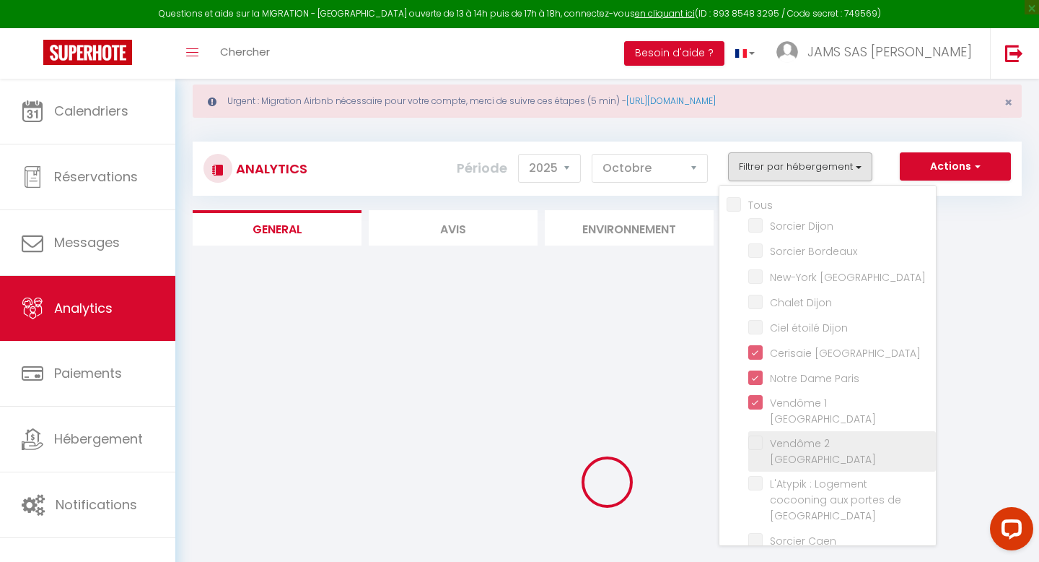
checkbox Paris "false"
checkbox Caen "false"
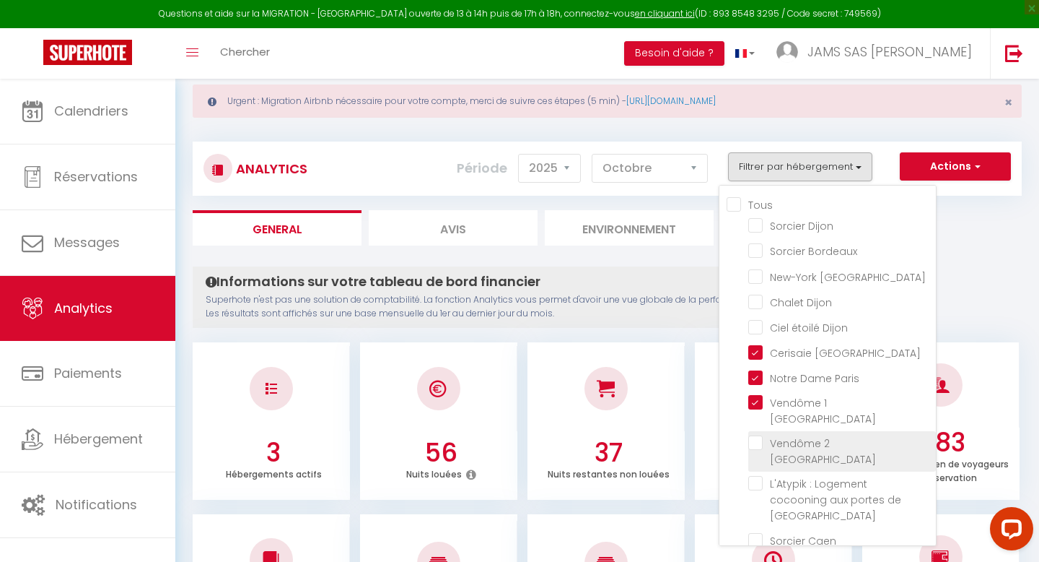
click at [757, 435] on Paris "checkbox" at bounding box center [842, 442] width 188 height 14
checkbox Paris "true"
checkbox Dijon "false"
checkbox Bordeaux "false"
checkbox Reims "false"
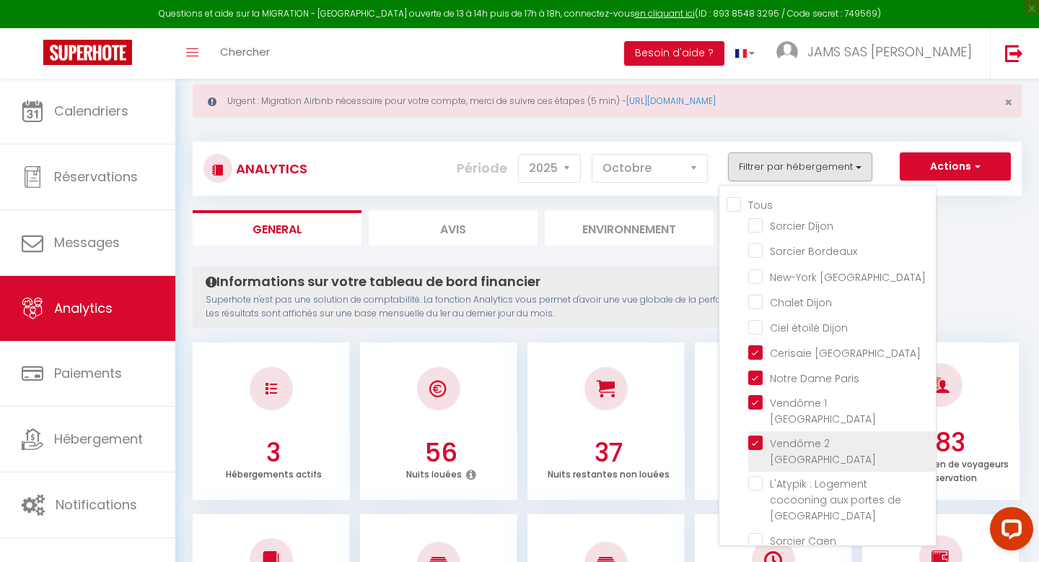
checkbox Dijon "false"
checkbox Paris "false"
checkbox Caen "false"
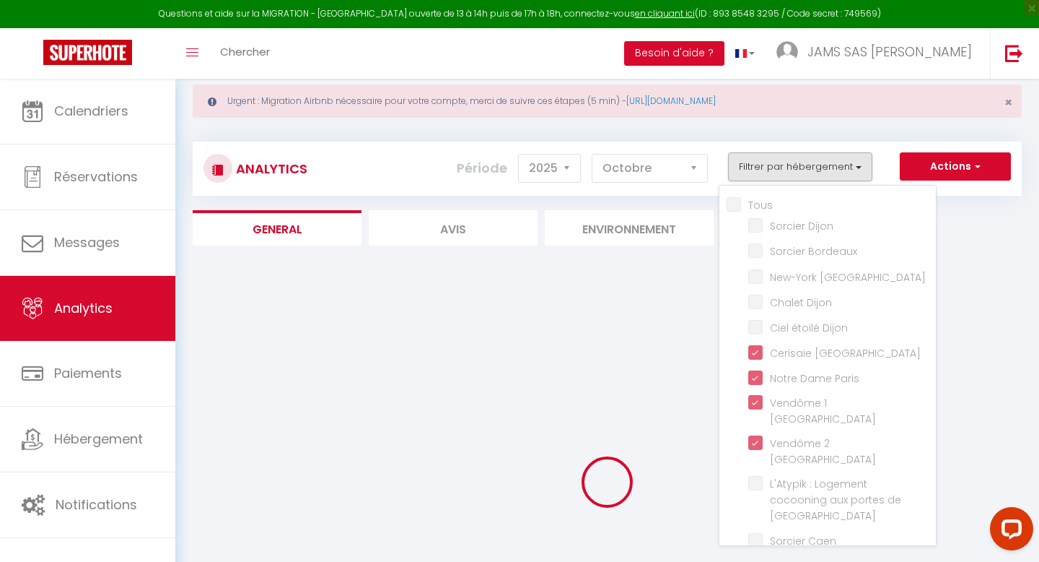
checkbox Dijon "false"
checkbox Bordeaux "false"
checkbox Reims "false"
checkbox Dijon "false"
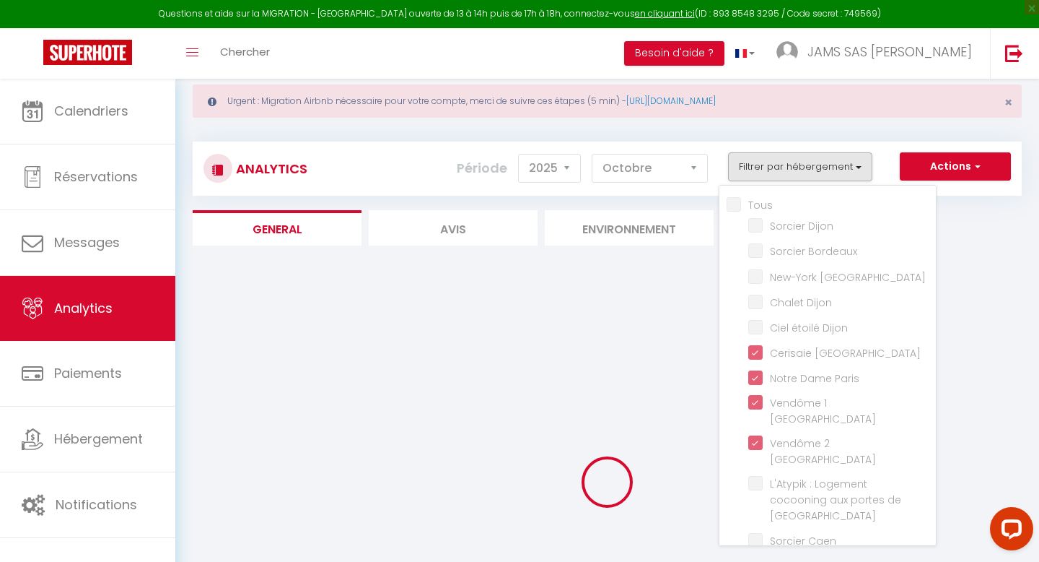
checkbox Paris "false"
checkbox Caen "false"
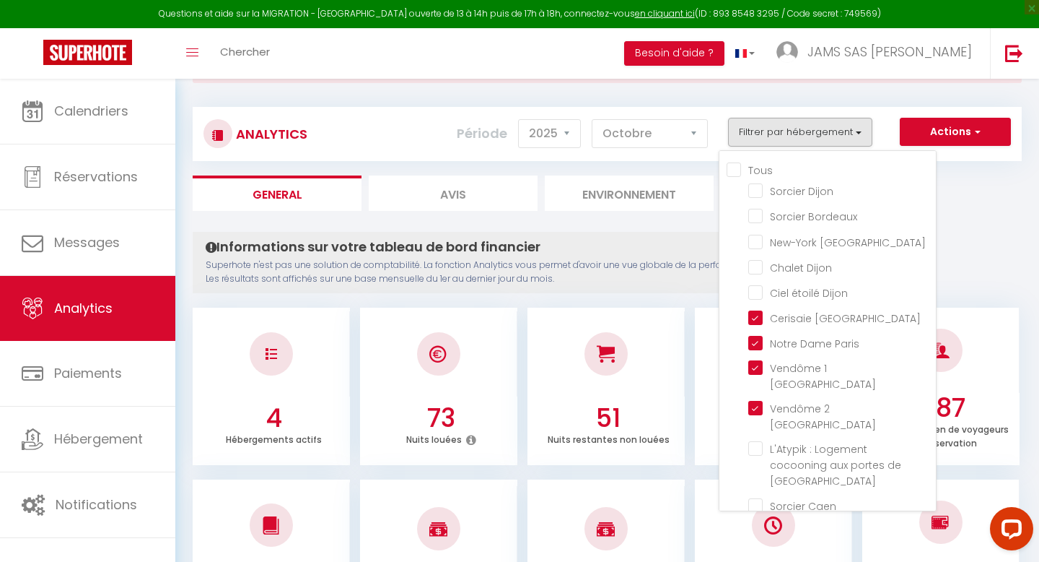
scroll to position [0, 0]
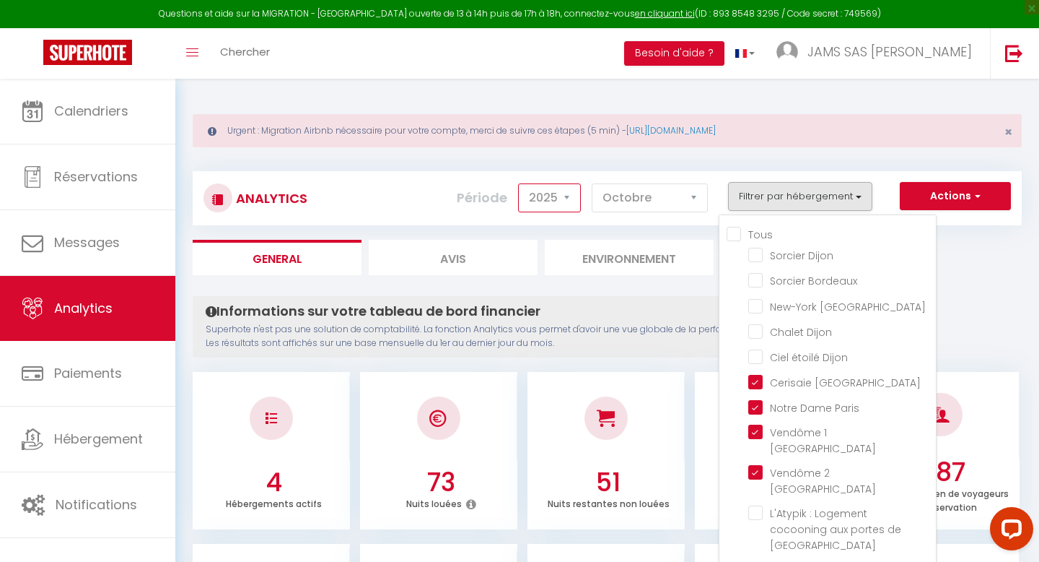
click at [571, 196] on select "2014 2015 2016 2017 2018 2019 2020 2021 2022 2023 2024 2025 2026 2027" at bounding box center [549, 197] width 63 height 29
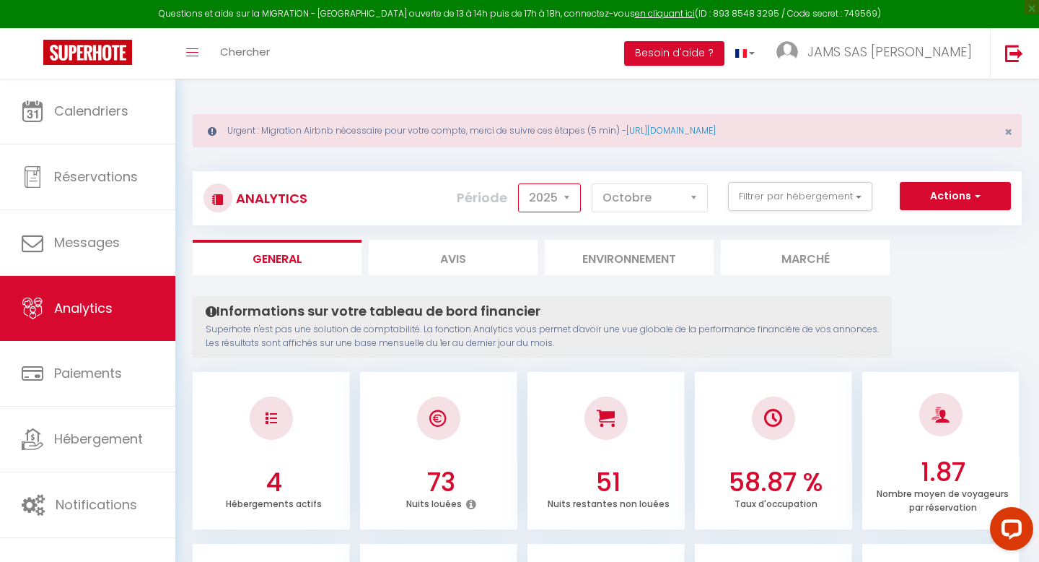
select select "2024"
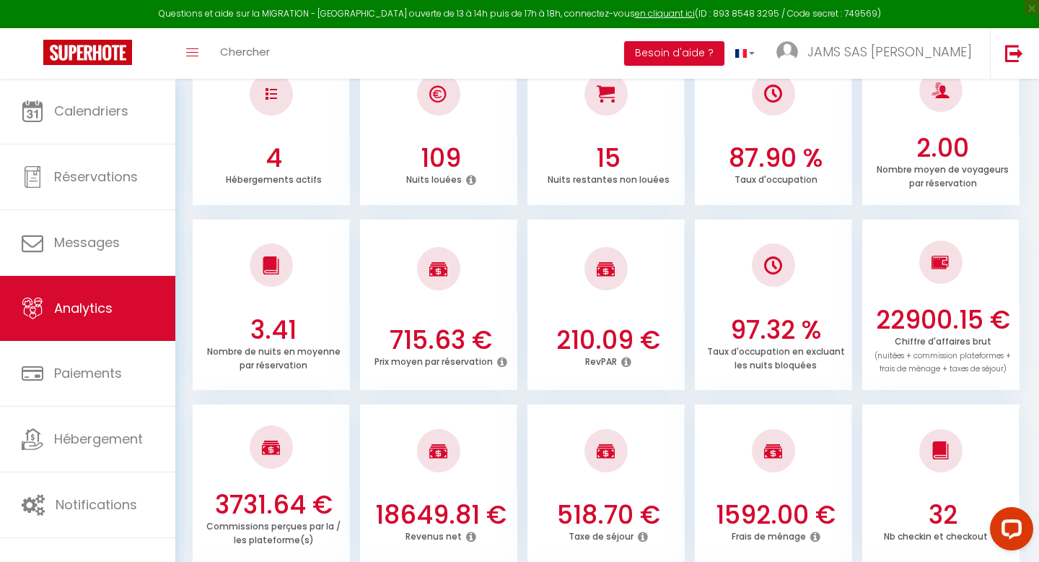
scroll to position [326, 0]
